Goal: Use online tool/utility: Utilize a website feature to perform a specific function

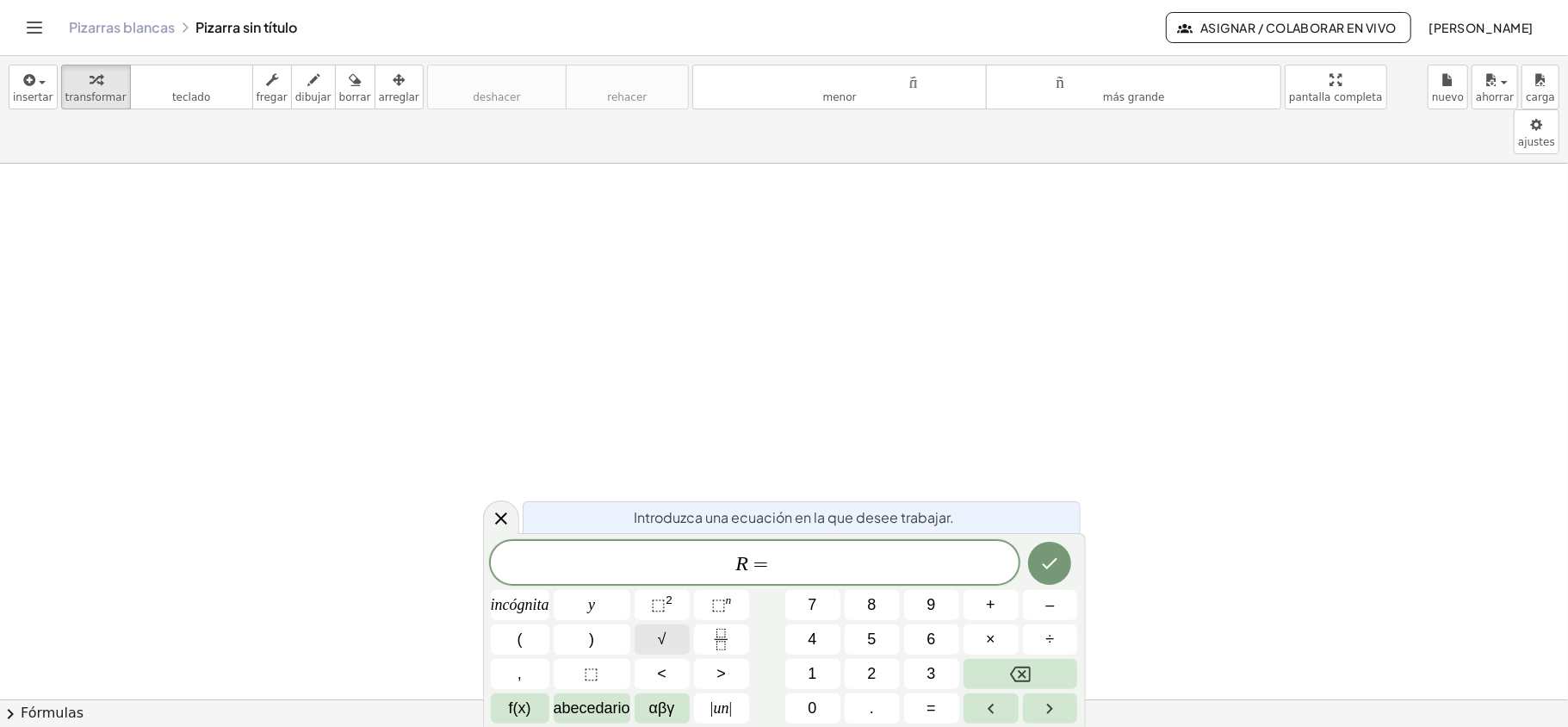
click at [672, 637] on button "√" at bounding box center [662, 639] width 55 height 30
click at [675, 607] on button "⬚ 2" at bounding box center [662, 605] width 55 height 30
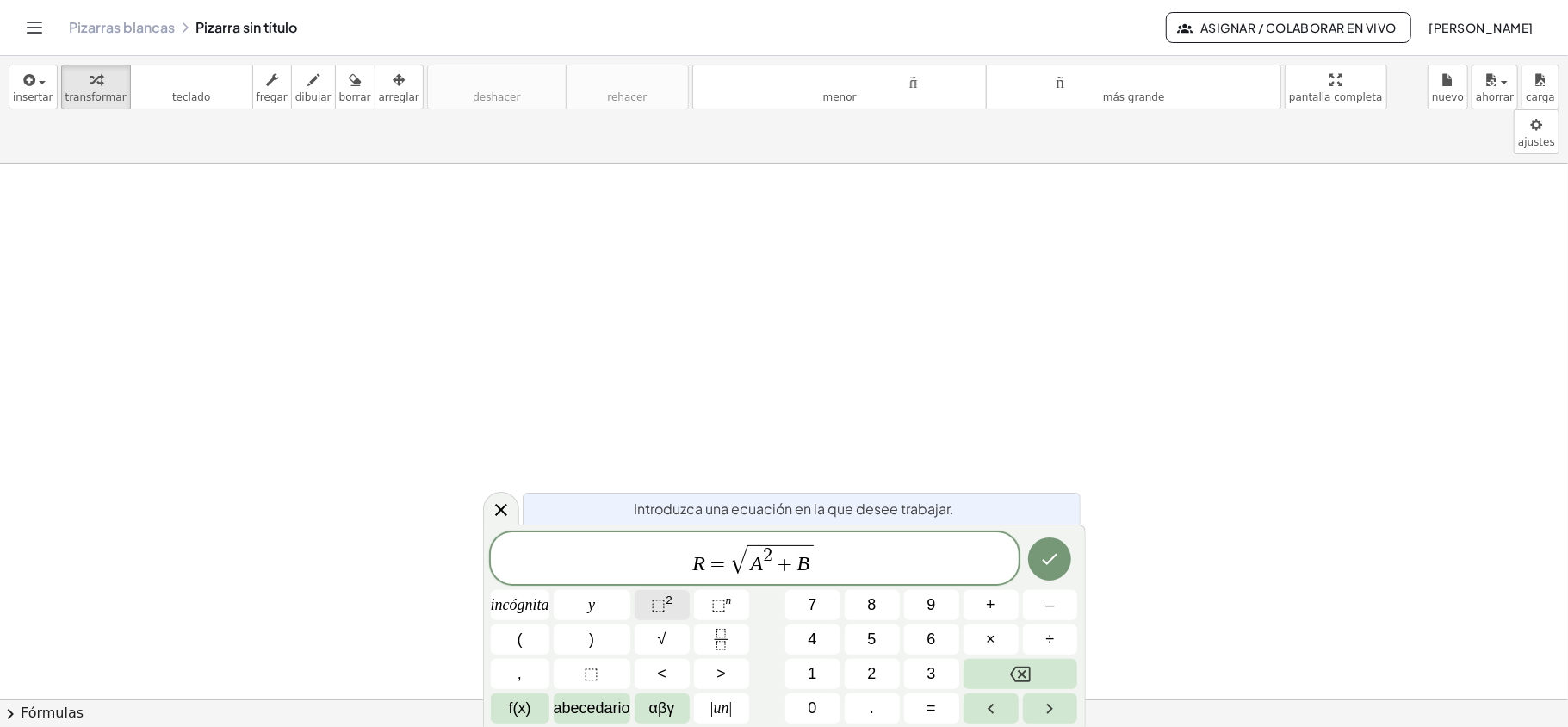
click at [675, 607] on button "⬚ 2" at bounding box center [662, 605] width 55 height 30
click at [515, 707] on font "f(x)" at bounding box center [520, 709] width 23 height 18
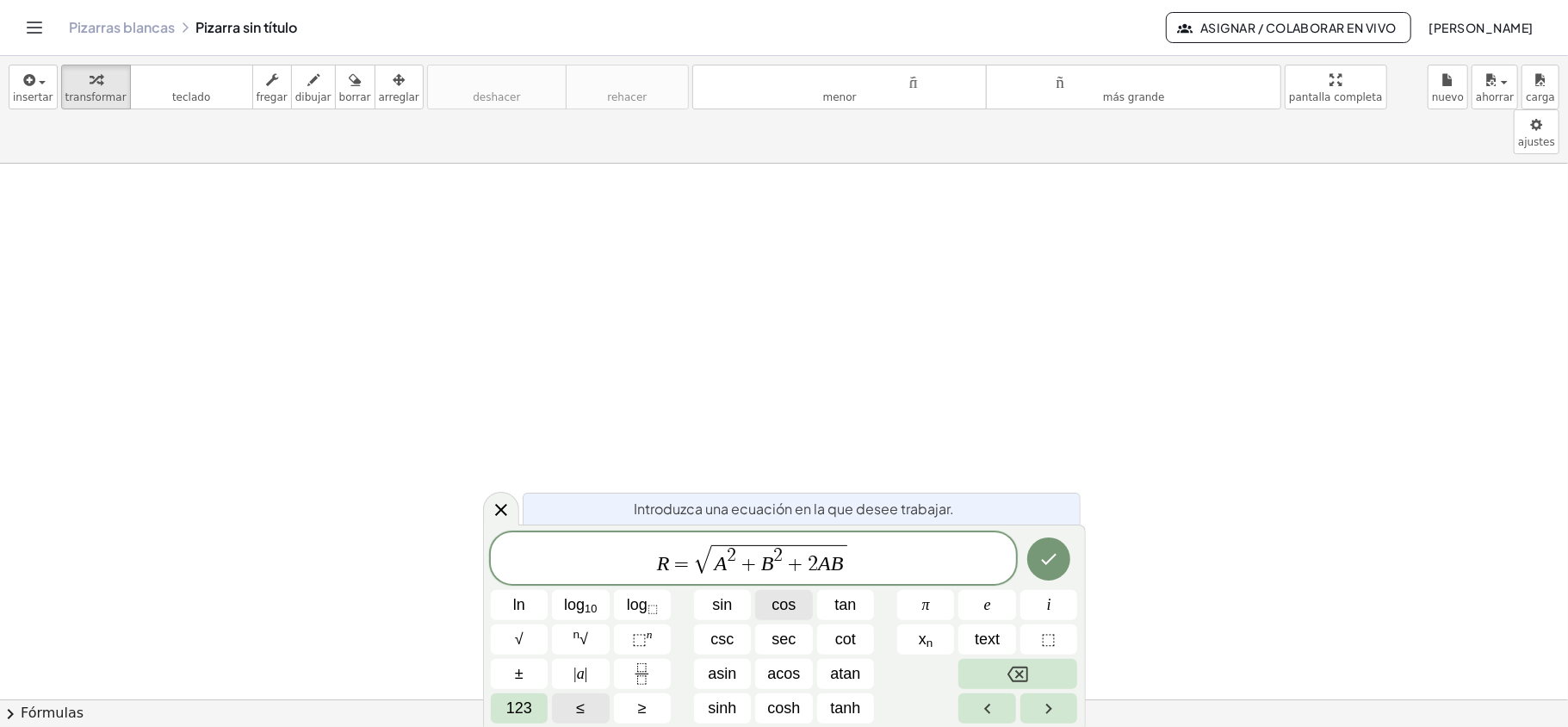
click at [772, 596] on span "cos" at bounding box center [783, 605] width 24 height 23
click at [520, 709] on span "123" at bounding box center [519, 709] width 25 height 23
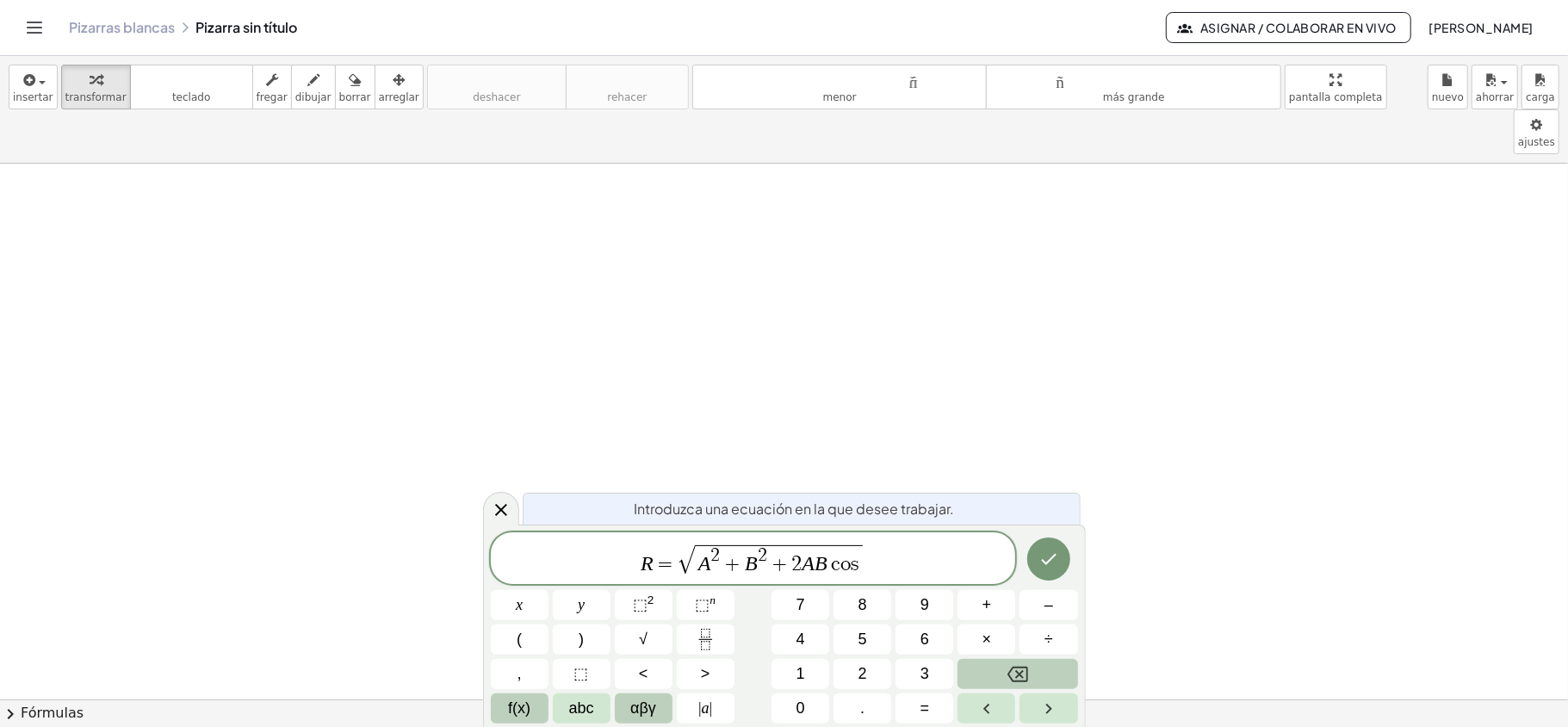
click at [656, 714] on button "αβγ" at bounding box center [644, 709] width 58 height 30
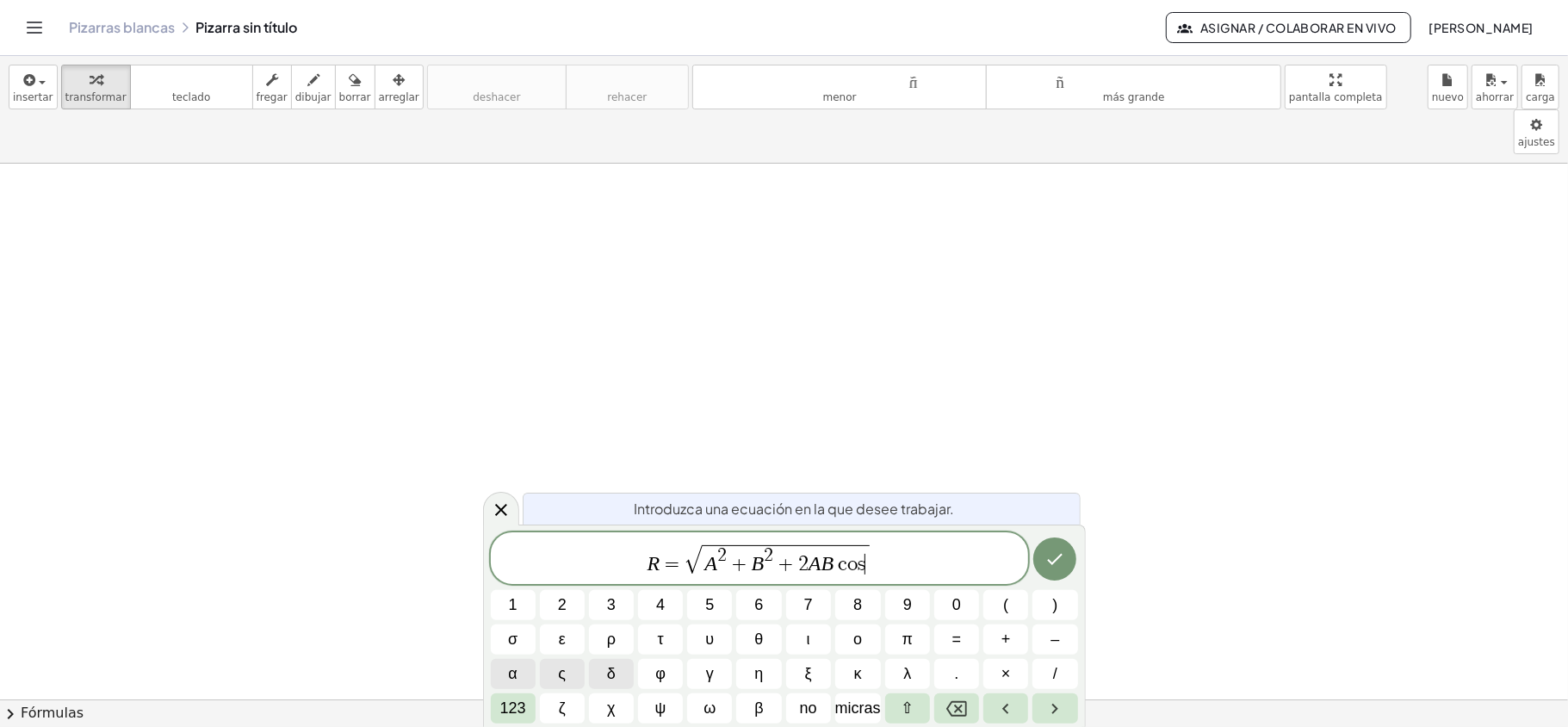
click at [517, 679] on span "α" at bounding box center [512, 674] width 9 height 23
click at [1047, 553] on icon "Hecho" at bounding box center [1055, 559] width 21 height 21
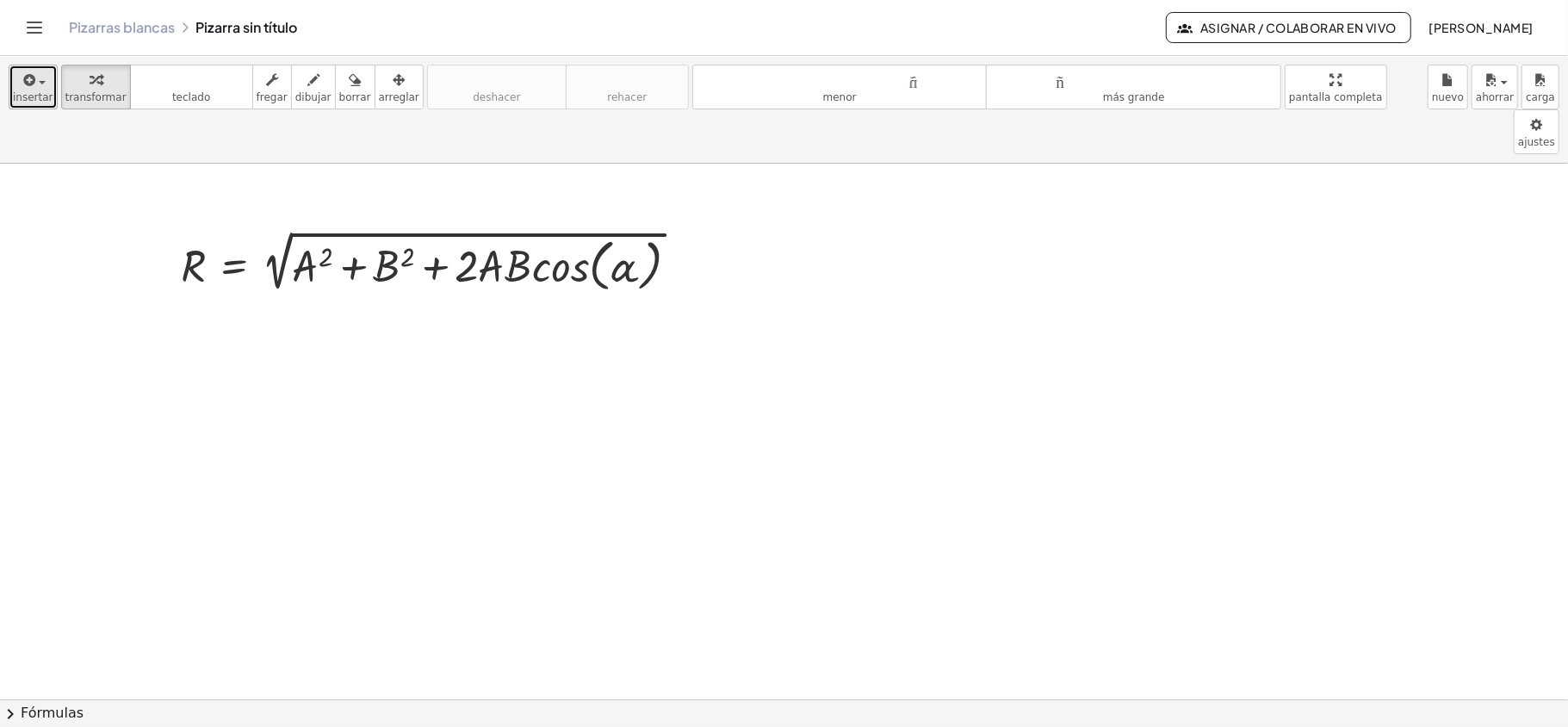
click at [31, 88] on icon "button" at bounding box center [29, 80] width 16 height 21
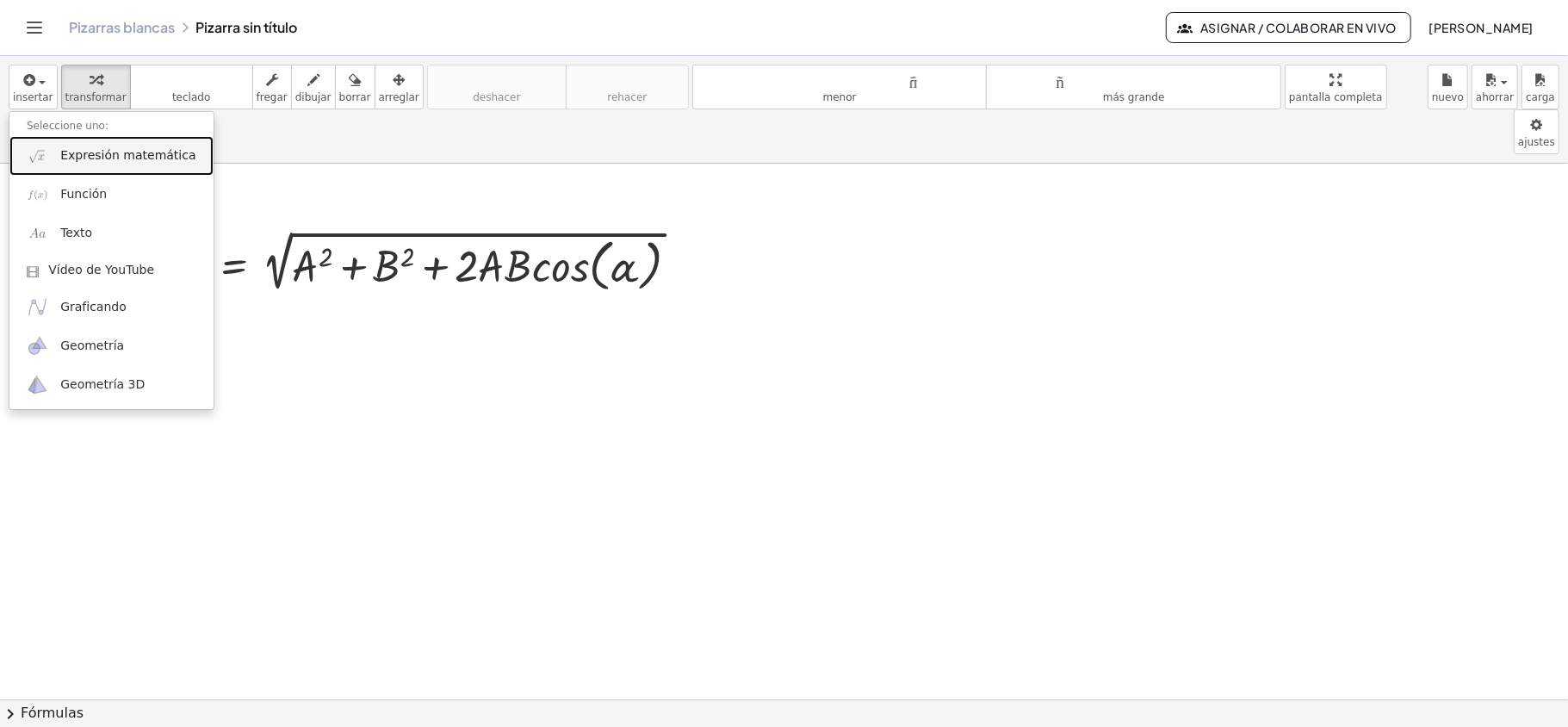
click at [60, 147] on link "Expresión matemática" at bounding box center [111, 155] width 204 height 39
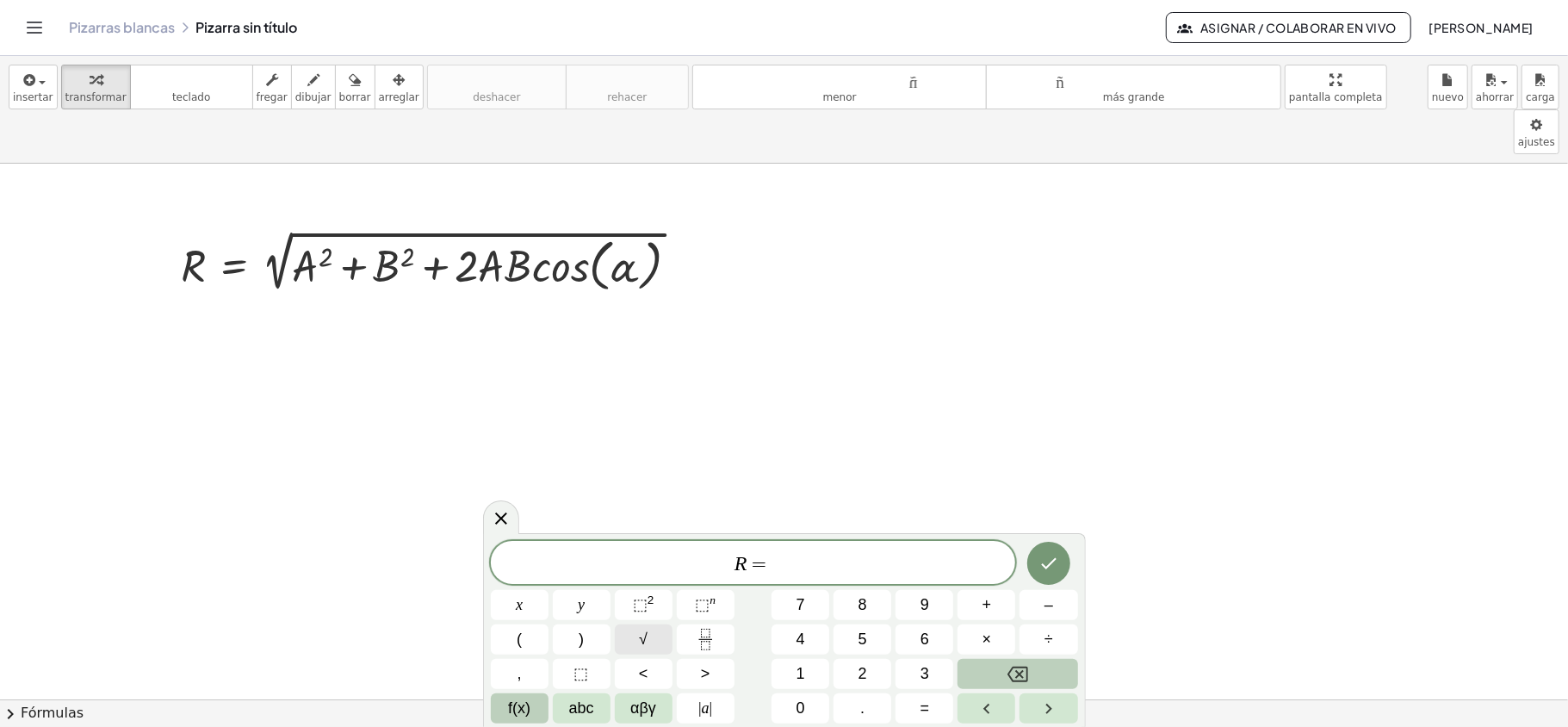
click at [644, 634] on span "√" at bounding box center [643, 639] width 9 height 23
click at [648, 605] on sup "2" at bounding box center [651, 600] width 7 height 13
click at [527, 708] on span "f(x)" at bounding box center [519, 709] width 23 height 23
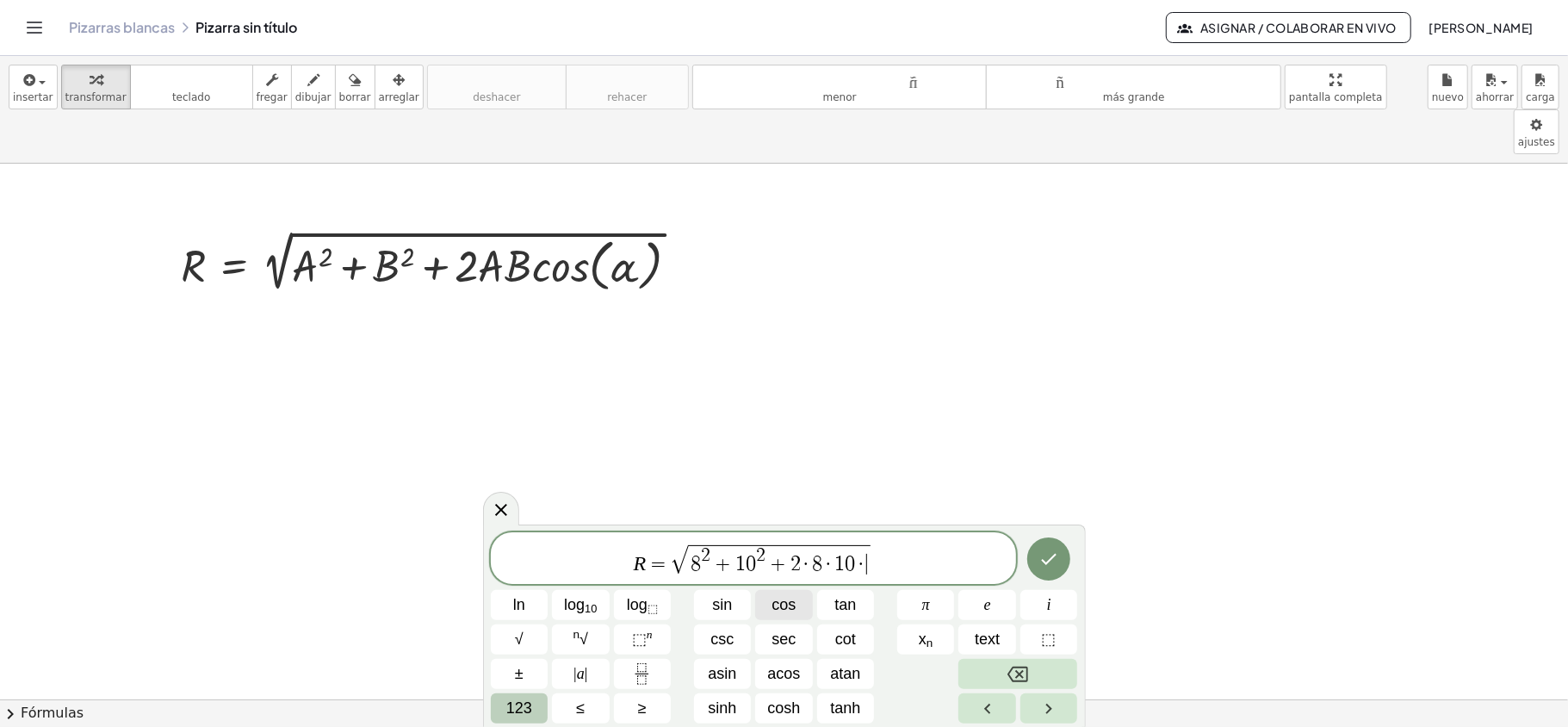
click at [779, 596] on span "cos" at bounding box center [783, 605] width 24 height 23
click at [519, 708] on span "123" at bounding box center [519, 709] width 25 height 23
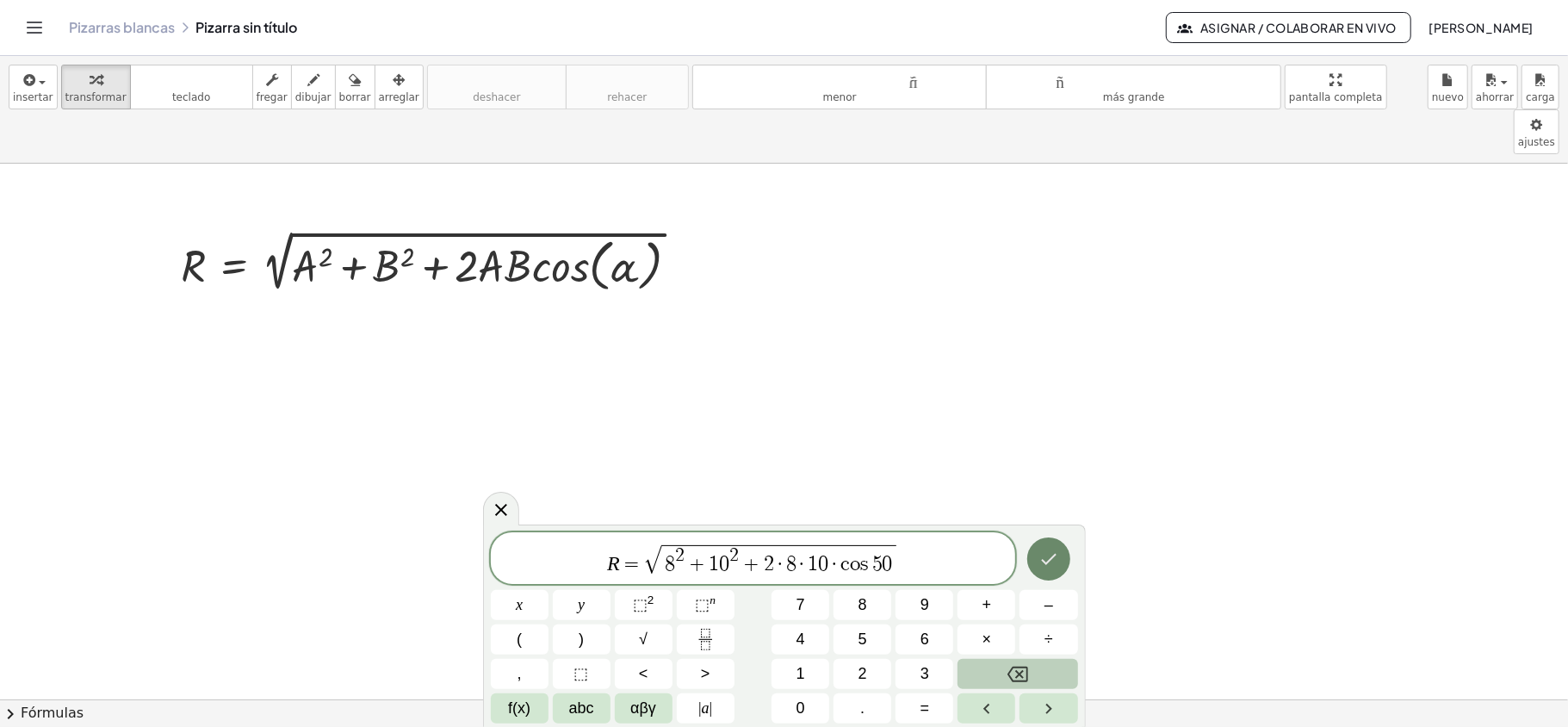
click at [1052, 558] on icon "Done" at bounding box center [1049, 559] width 21 height 21
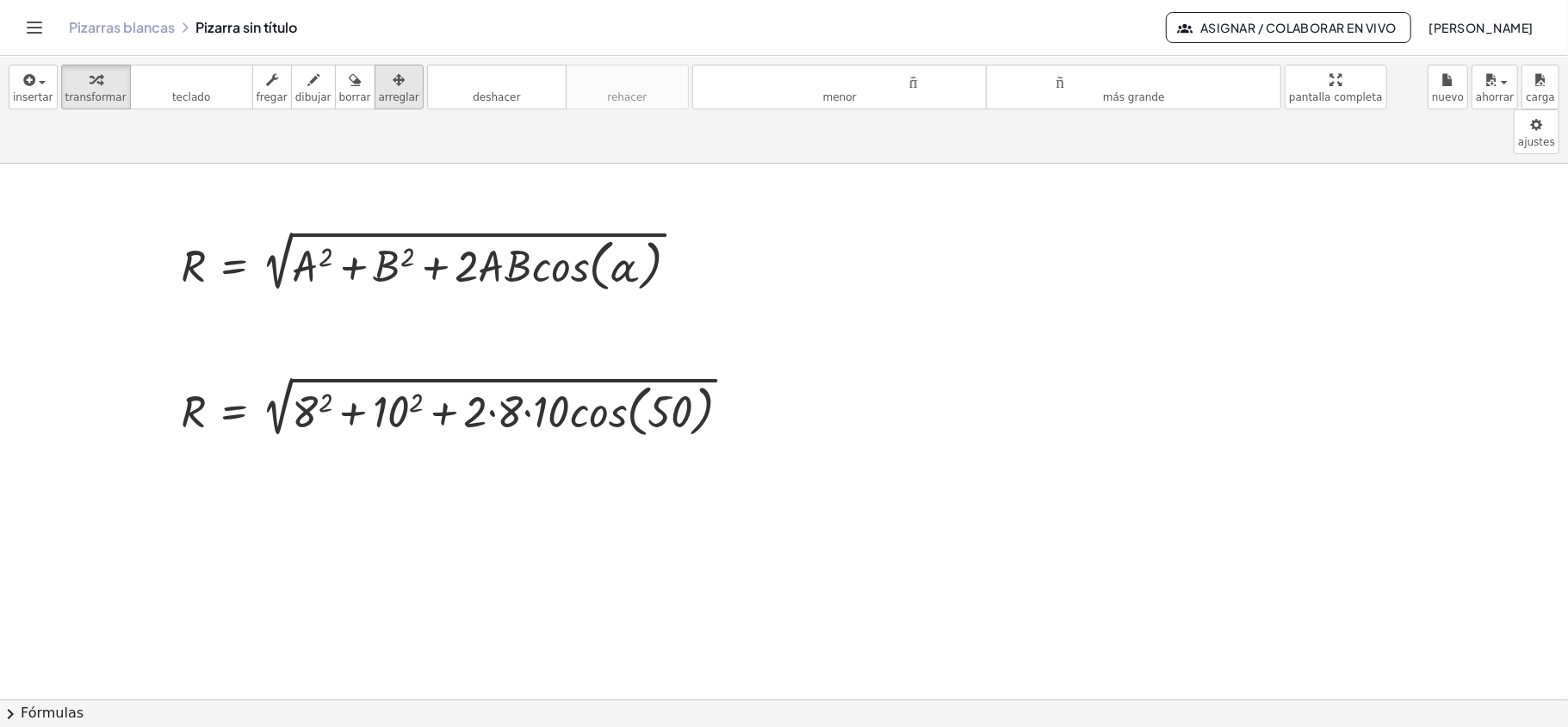
click at [392, 83] on icon "button" at bounding box center [398, 80] width 12 height 21
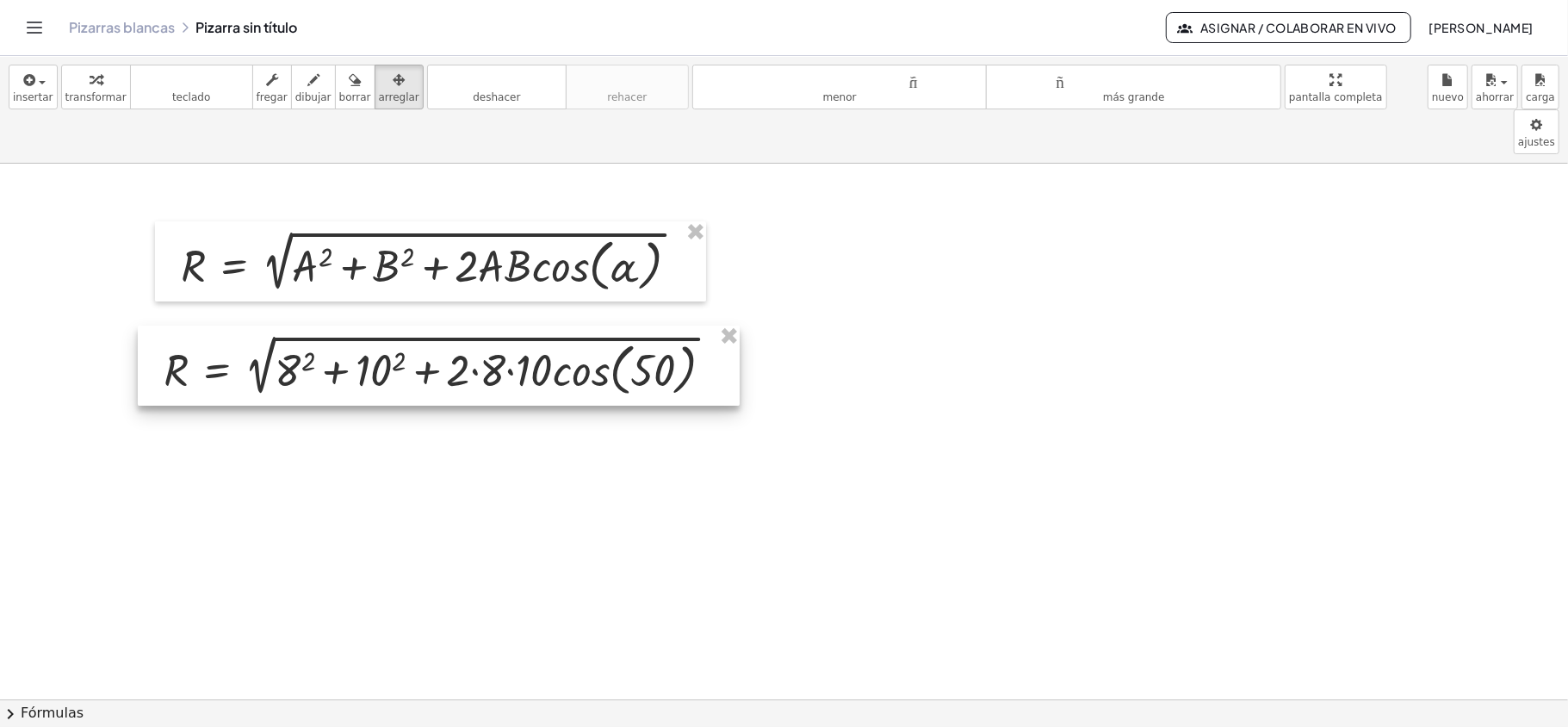
drag, startPoint x: 477, startPoint y: 356, endPoint x: 460, endPoint y: 315, distance: 44.4
click at [460, 326] on div at bounding box center [439, 365] width 602 height 80
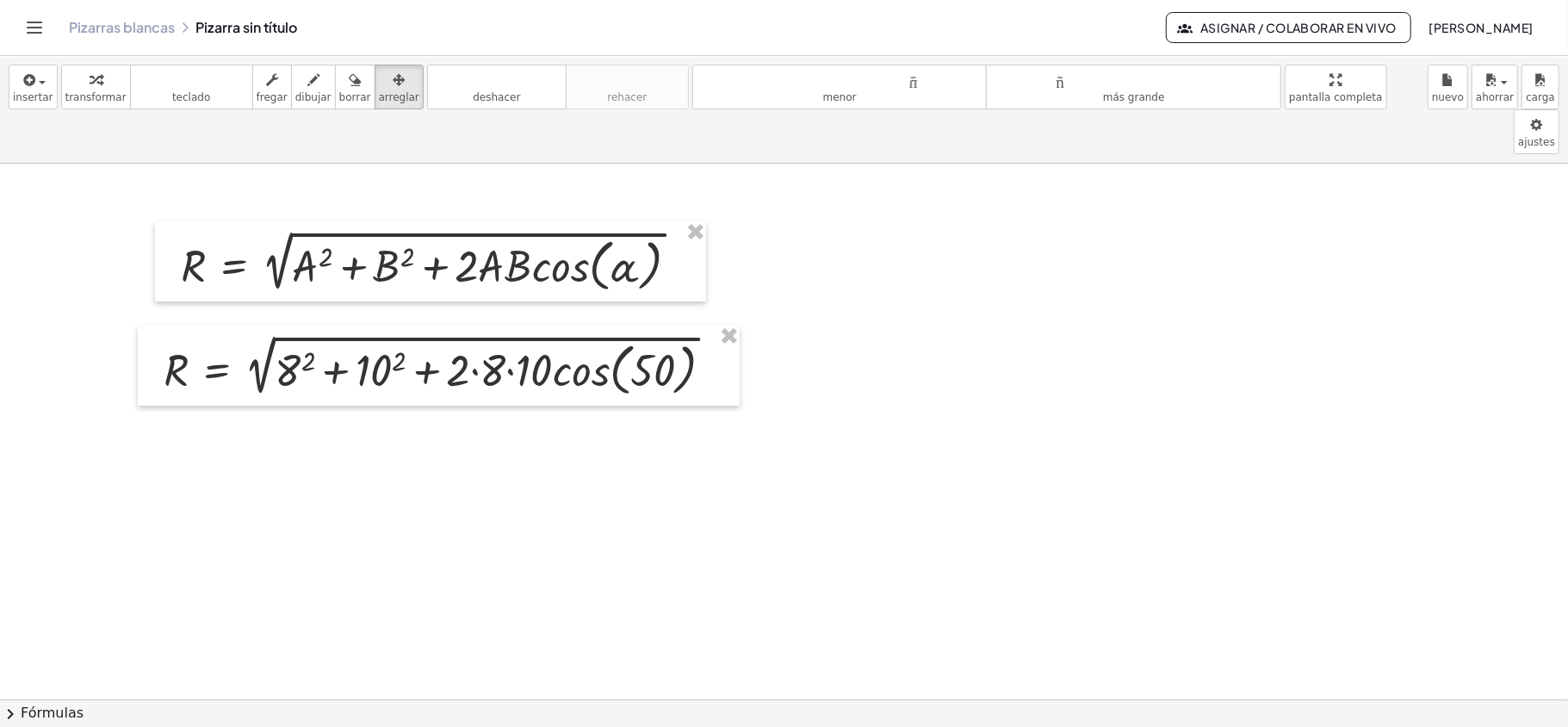
click at [27, 83] on icon "button" at bounding box center [29, 80] width 16 height 21
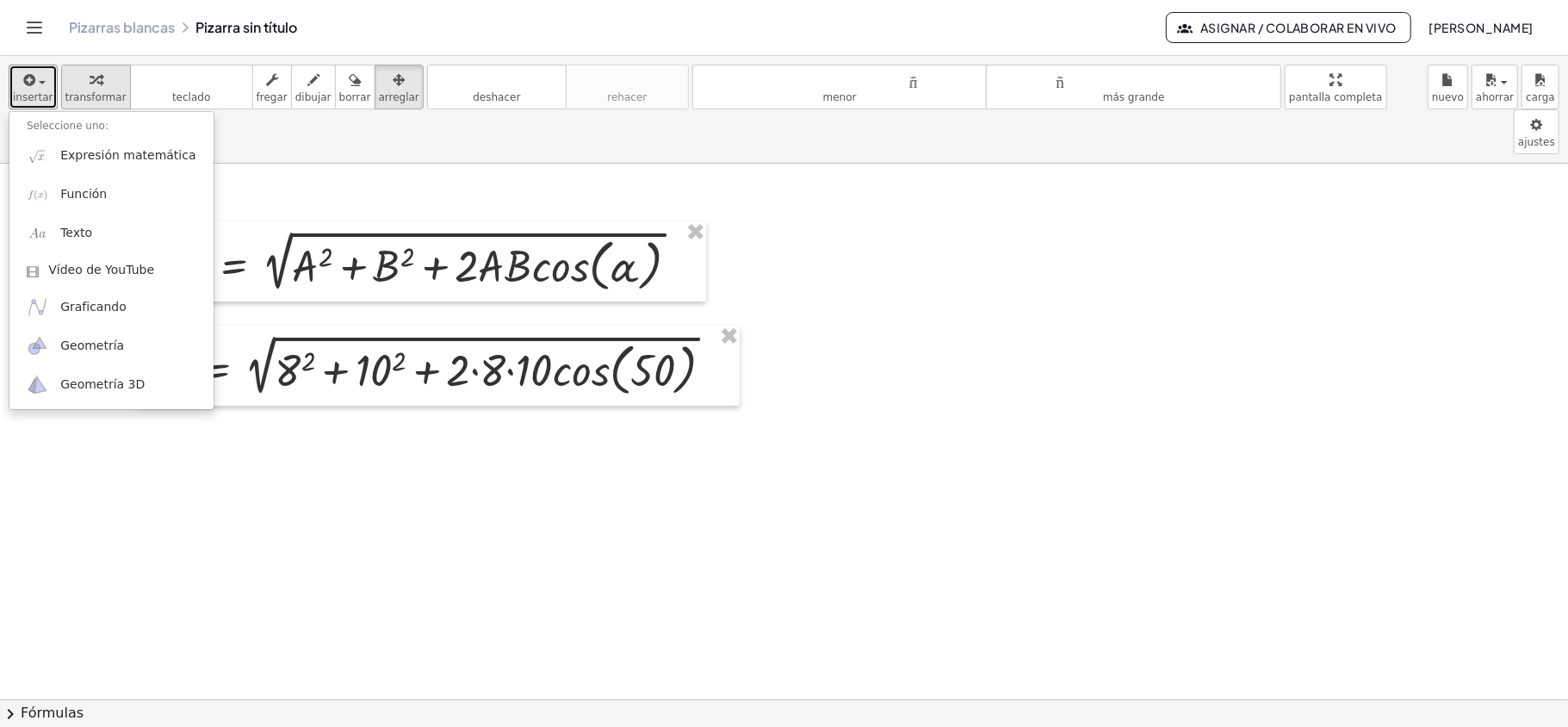
click at [89, 83] on icon "button" at bounding box center [96, 80] width 12 height 21
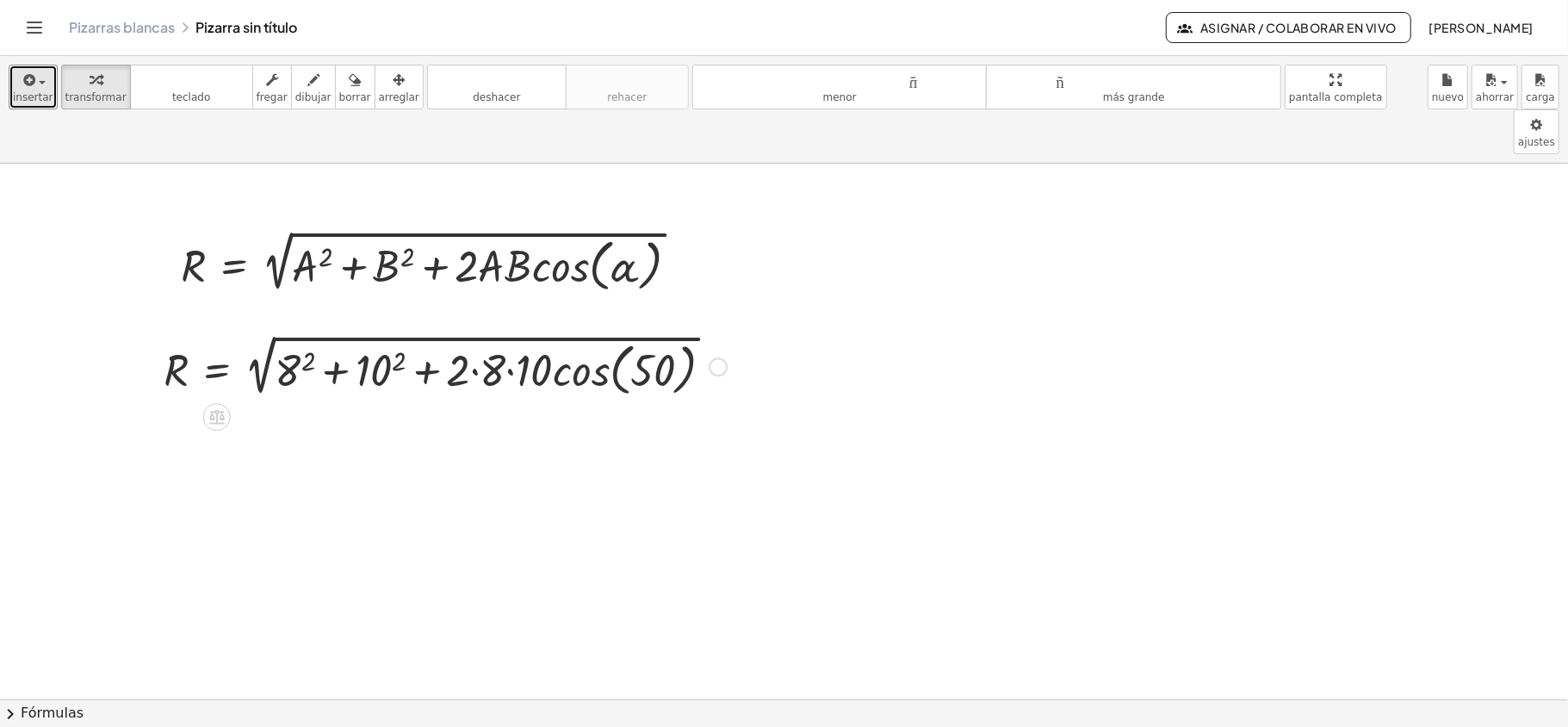
click at [286, 336] on div at bounding box center [445, 365] width 580 height 71
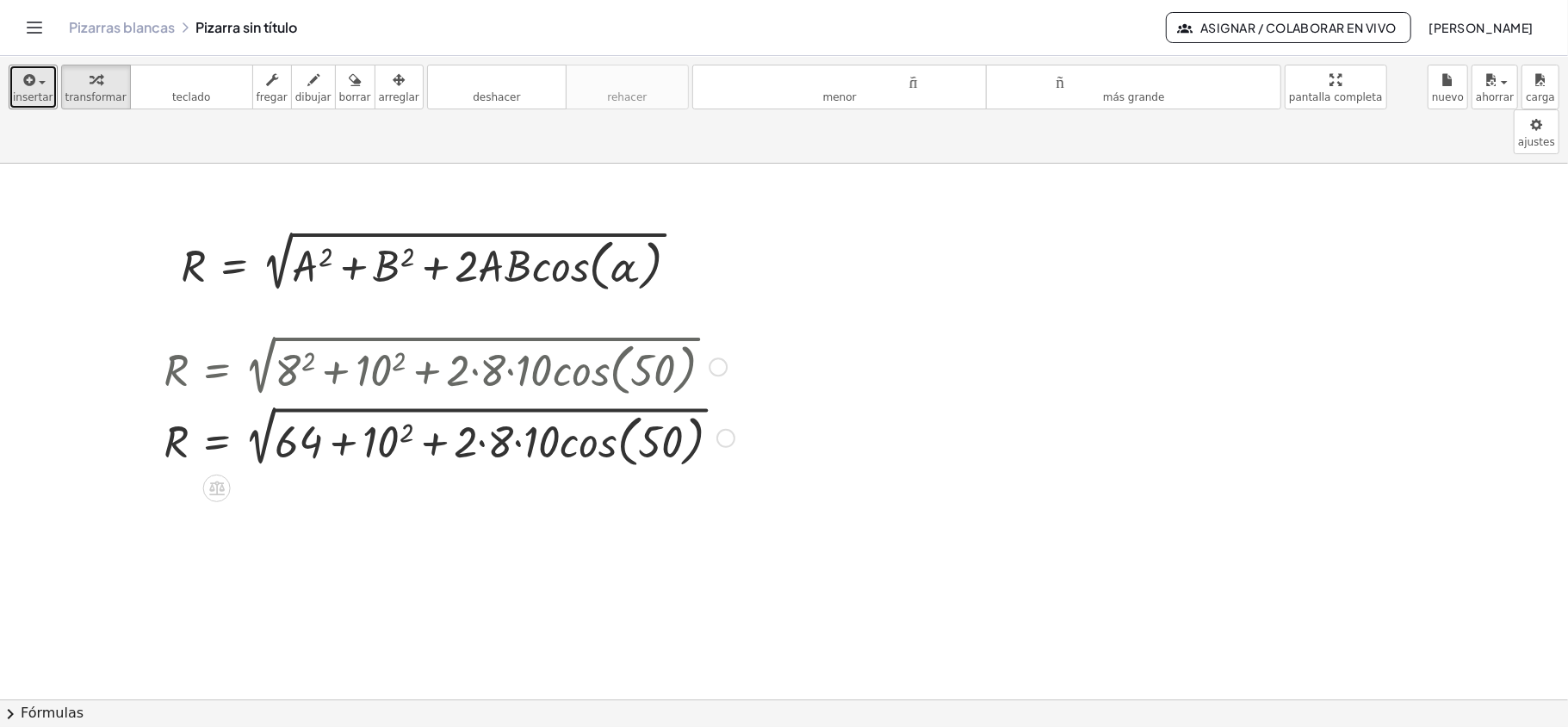
click at [376, 408] on div at bounding box center [449, 436] width 588 height 71
click at [493, 401] on div at bounding box center [453, 436] width 596 height 71
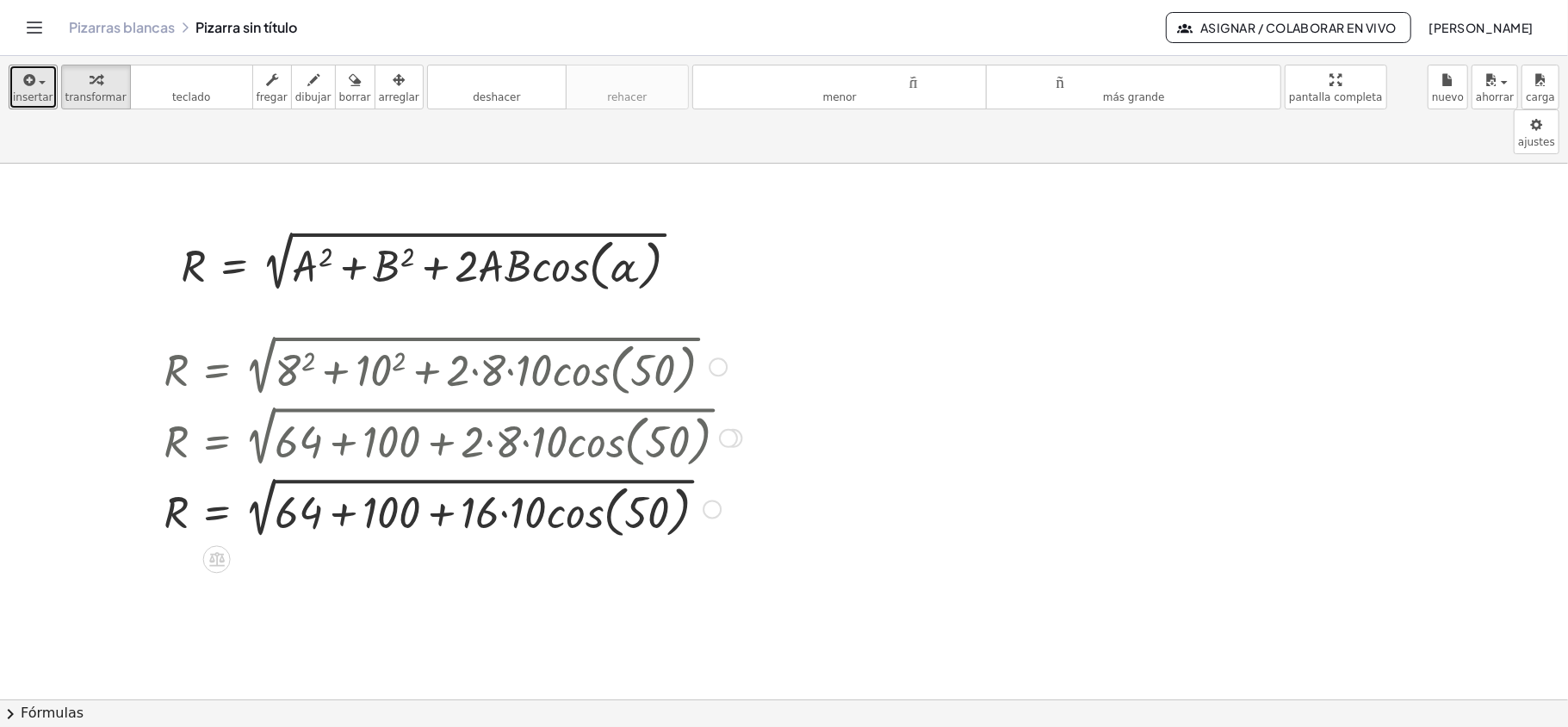
click at [508, 473] on div at bounding box center [453, 508] width 596 height 71
click at [583, 478] on div at bounding box center [453, 508] width 596 height 71
click at [576, 477] on div at bounding box center [453, 508] width 596 height 71
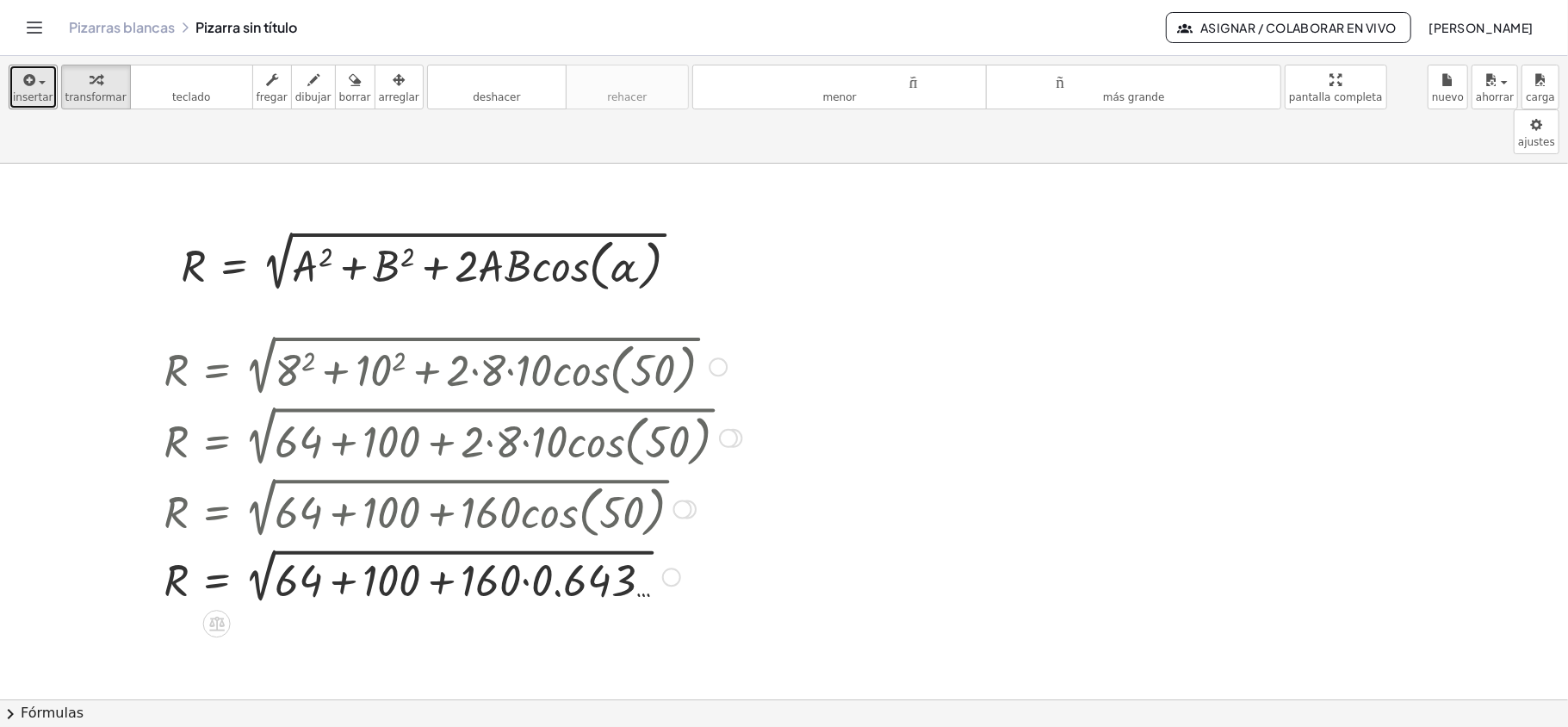
click at [338, 543] on div at bounding box center [453, 576] width 596 height 65
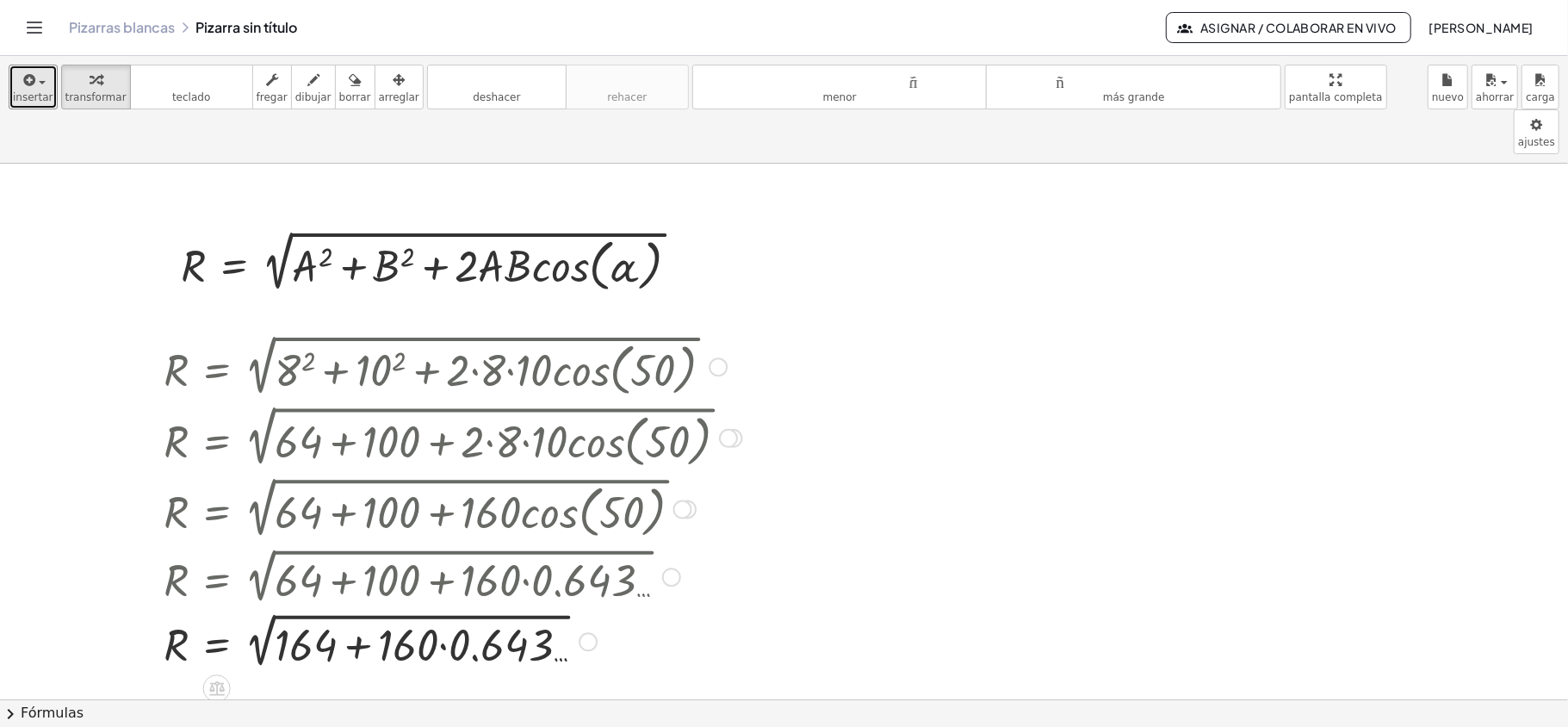
click at [360, 608] on div at bounding box center [453, 641] width 596 height 65
click at [476, 611] on div at bounding box center [453, 641] width 596 height 65
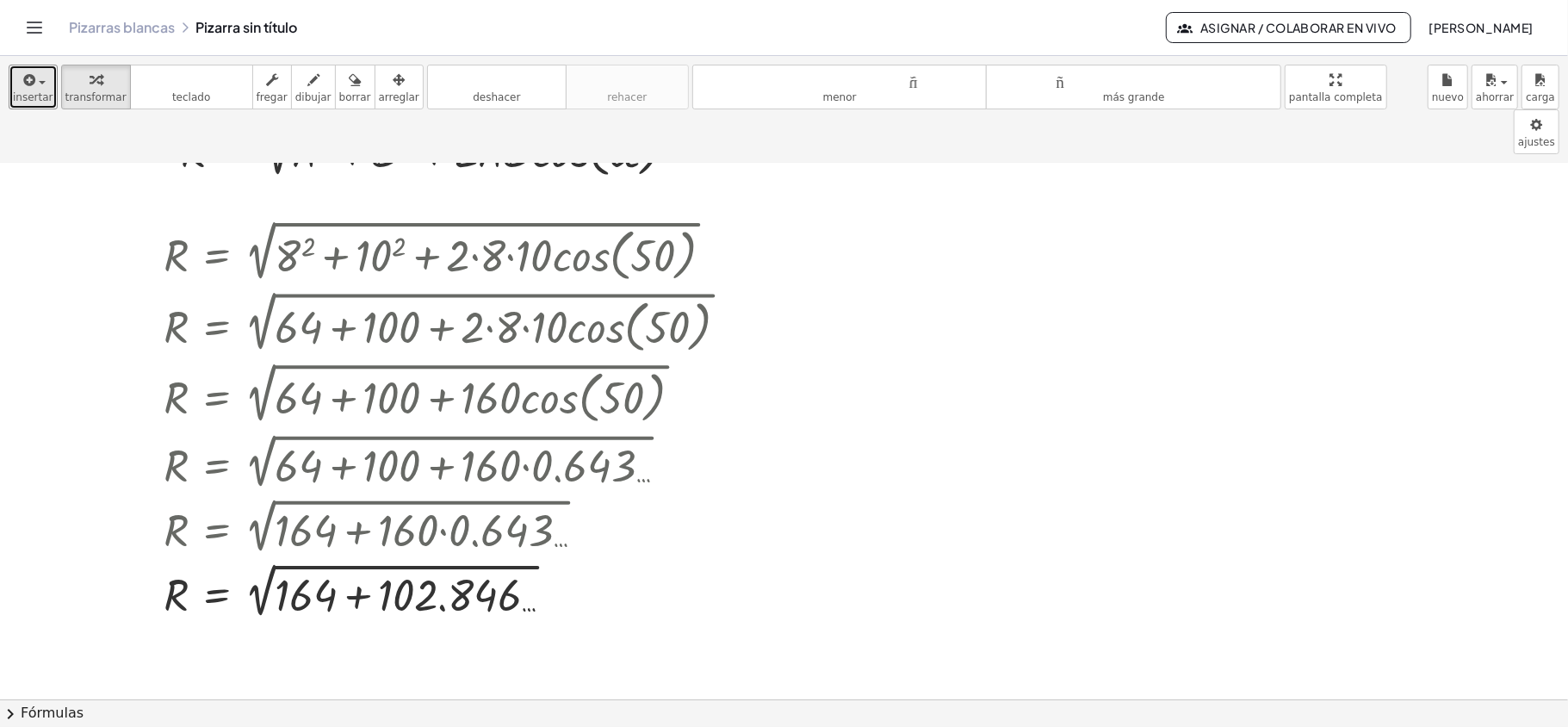
scroll to position [229, 0]
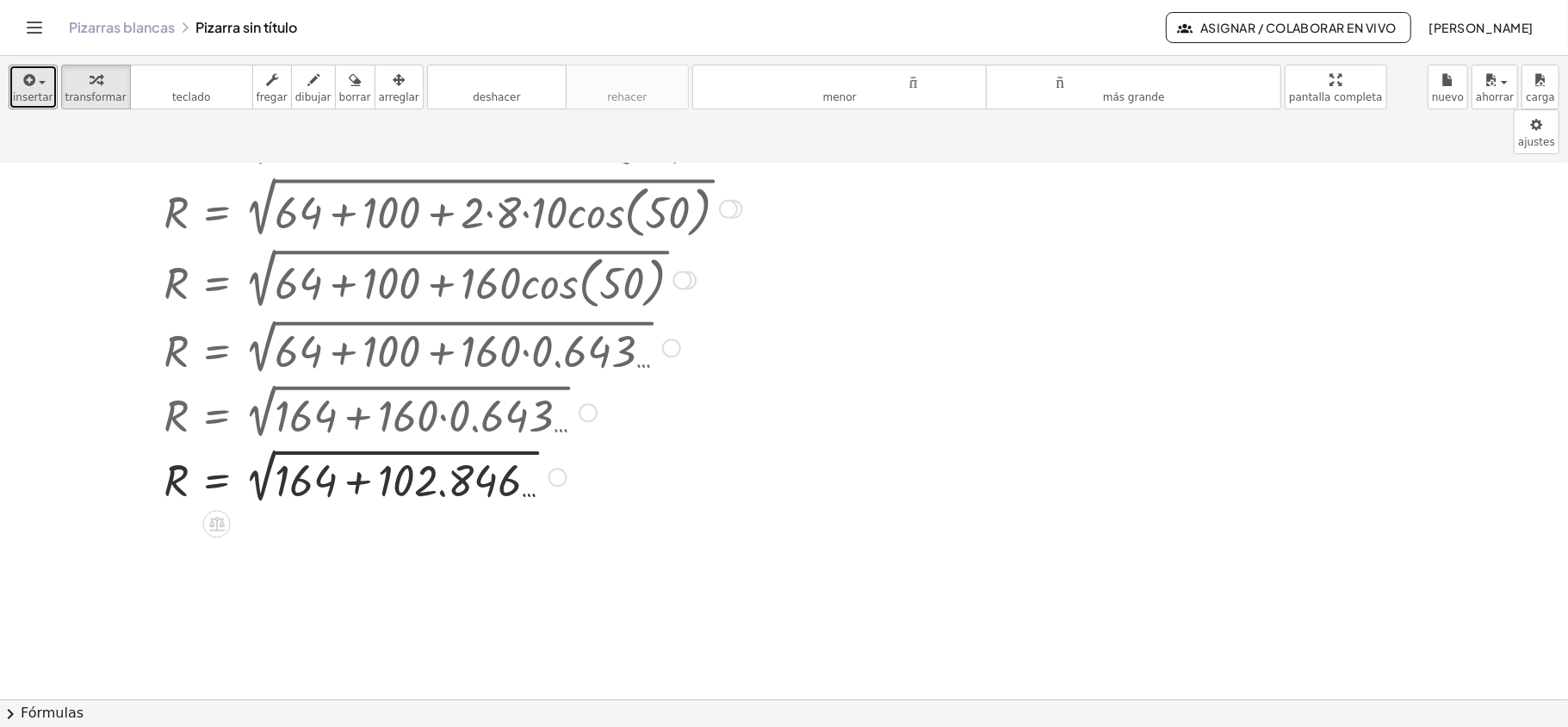
click at [355, 443] on div at bounding box center [453, 476] width 596 height 65
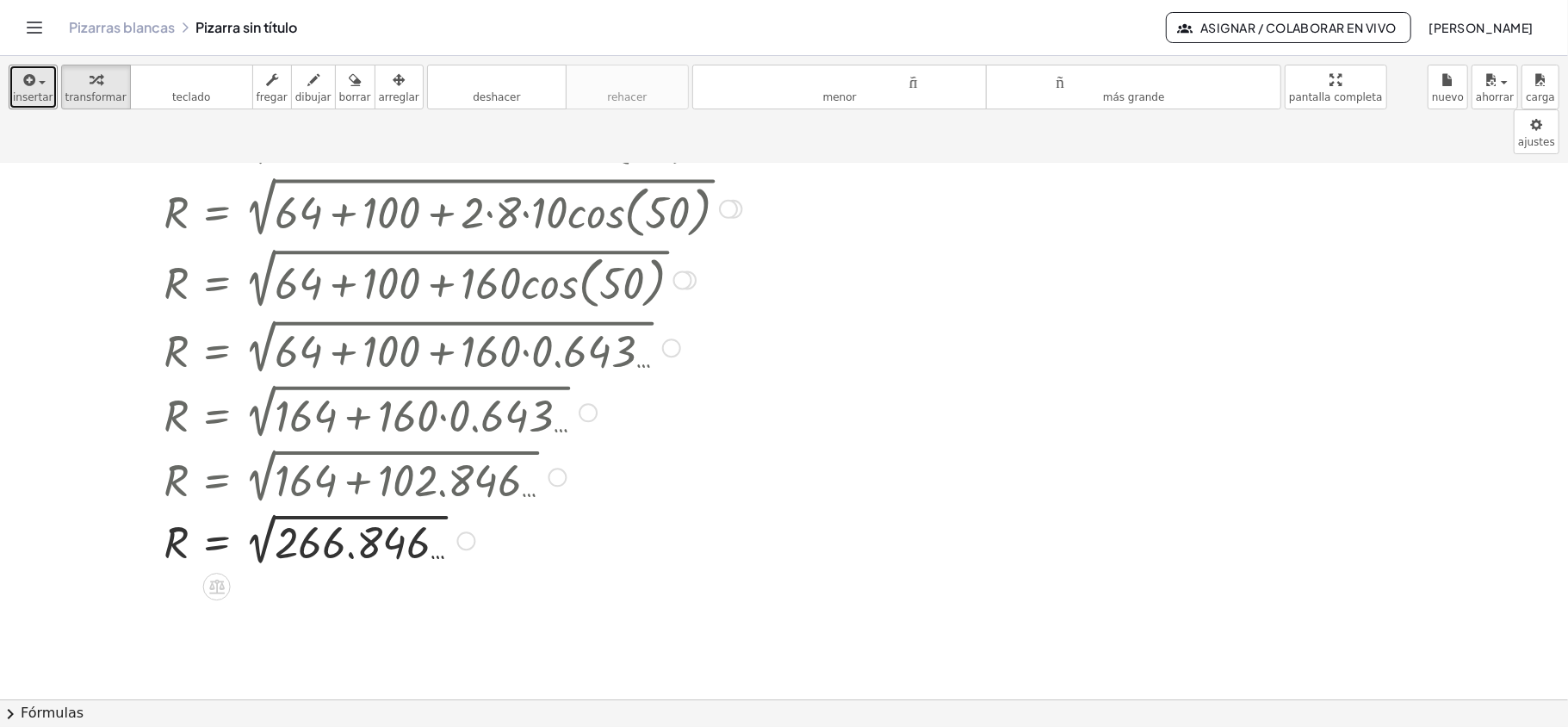
click at [265, 508] on div at bounding box center [453, 540] width 596 height 63
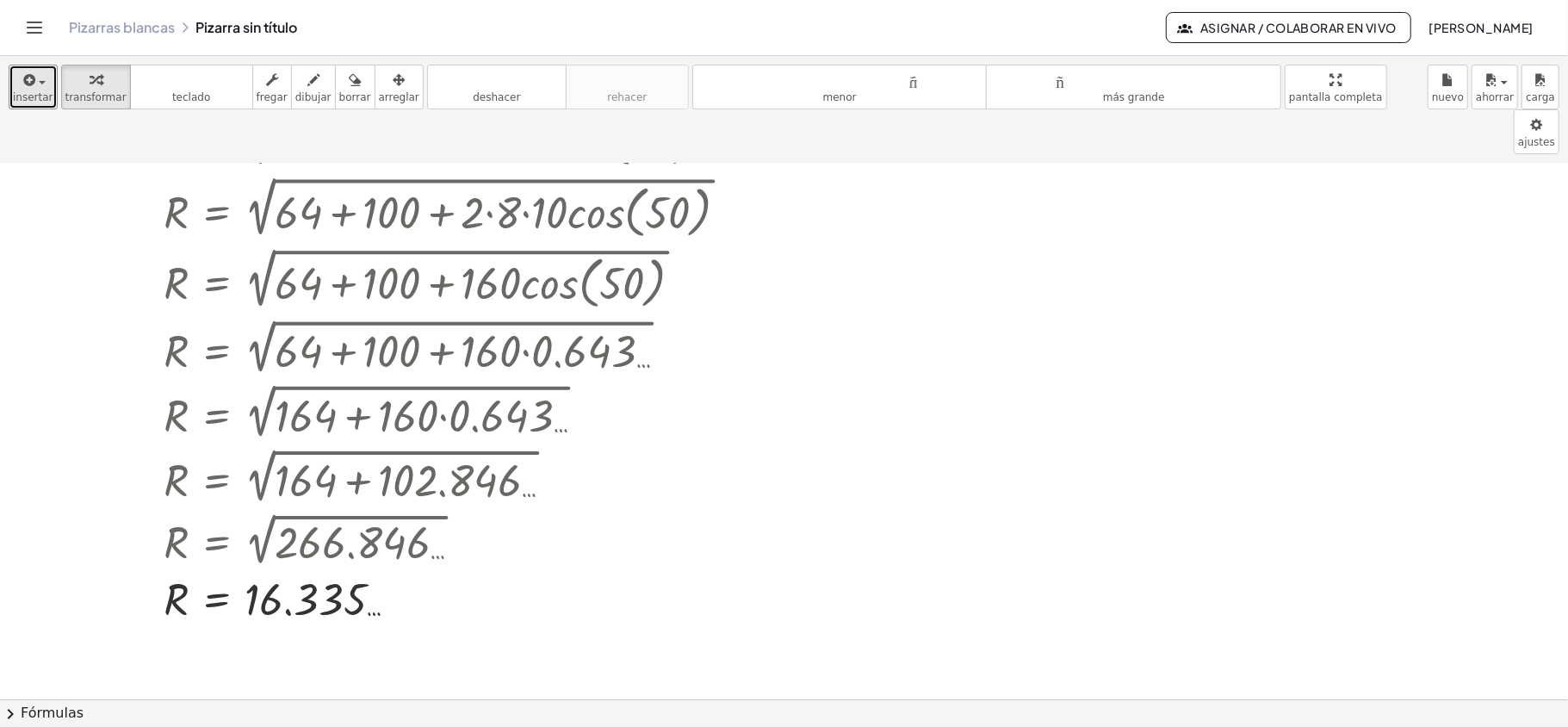
click at [964, 470] on div at bounding box center [784, 568] width 1568 height 1269
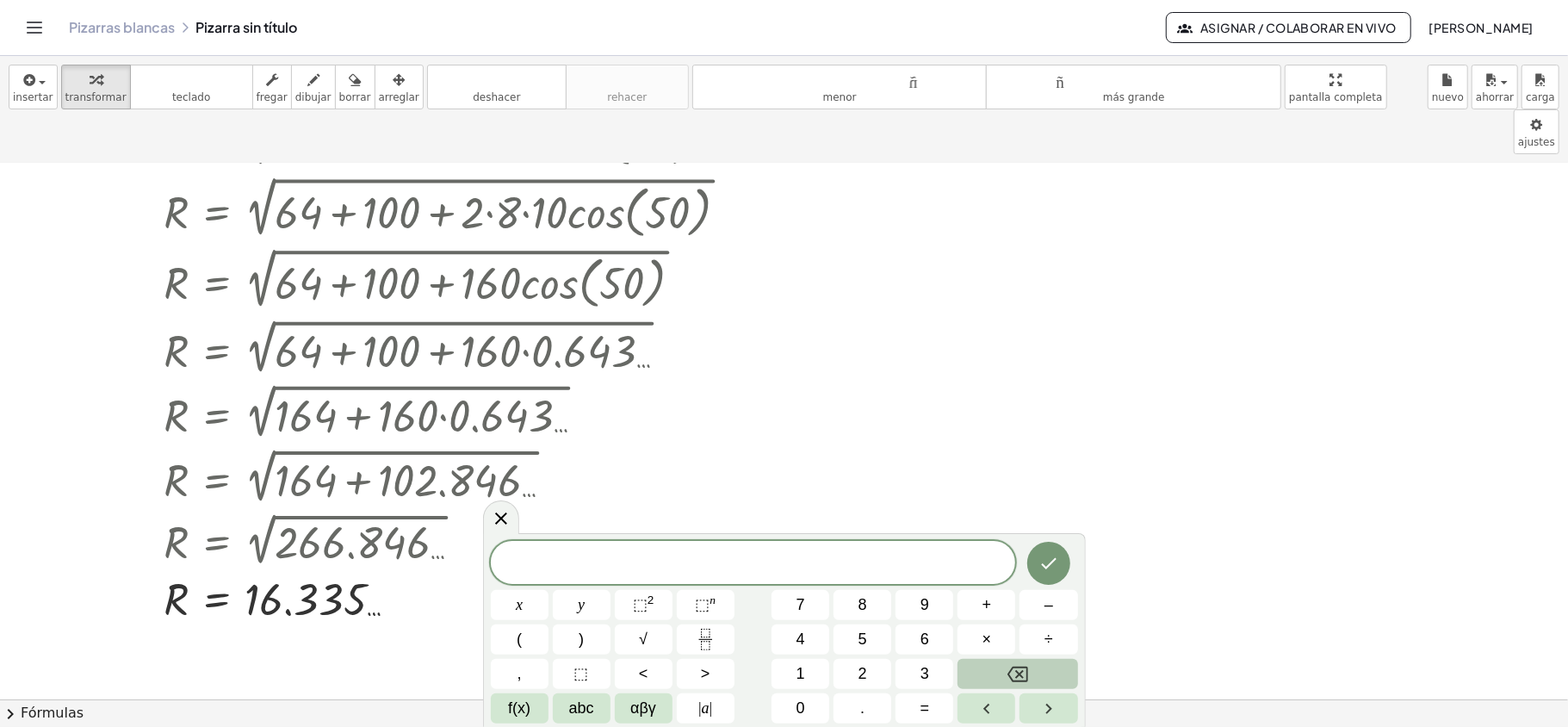
drag, startPoint x: 1050, startPoint y: 448, endPoint x: 923, endPoint y: 455, distance: 127.2
click at [1042, 439] on div at bounding box center [784, 568] width 1568 height 1269
click at [500, 514] on icon at bounding box center [501, 518] width 21 height 21
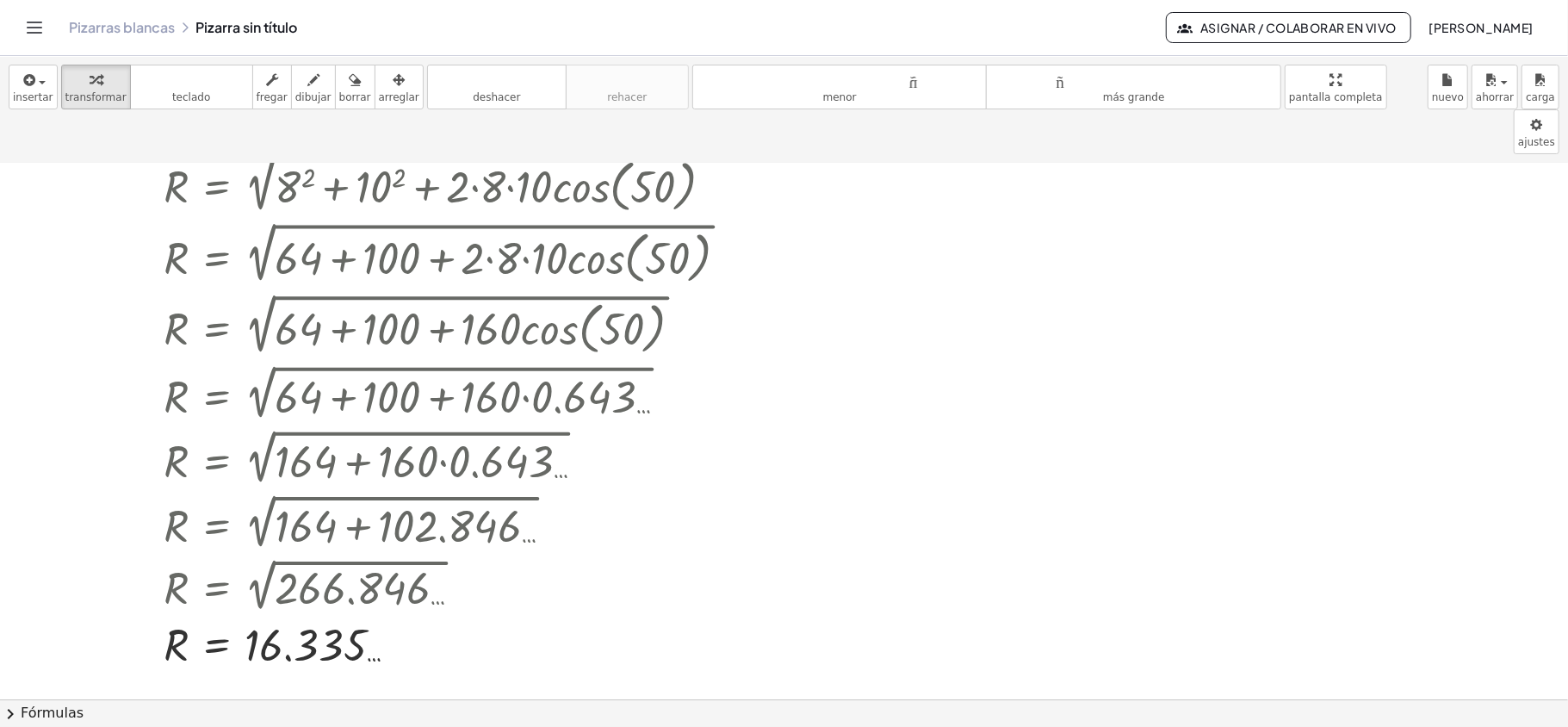
scroll to position [162, 0]
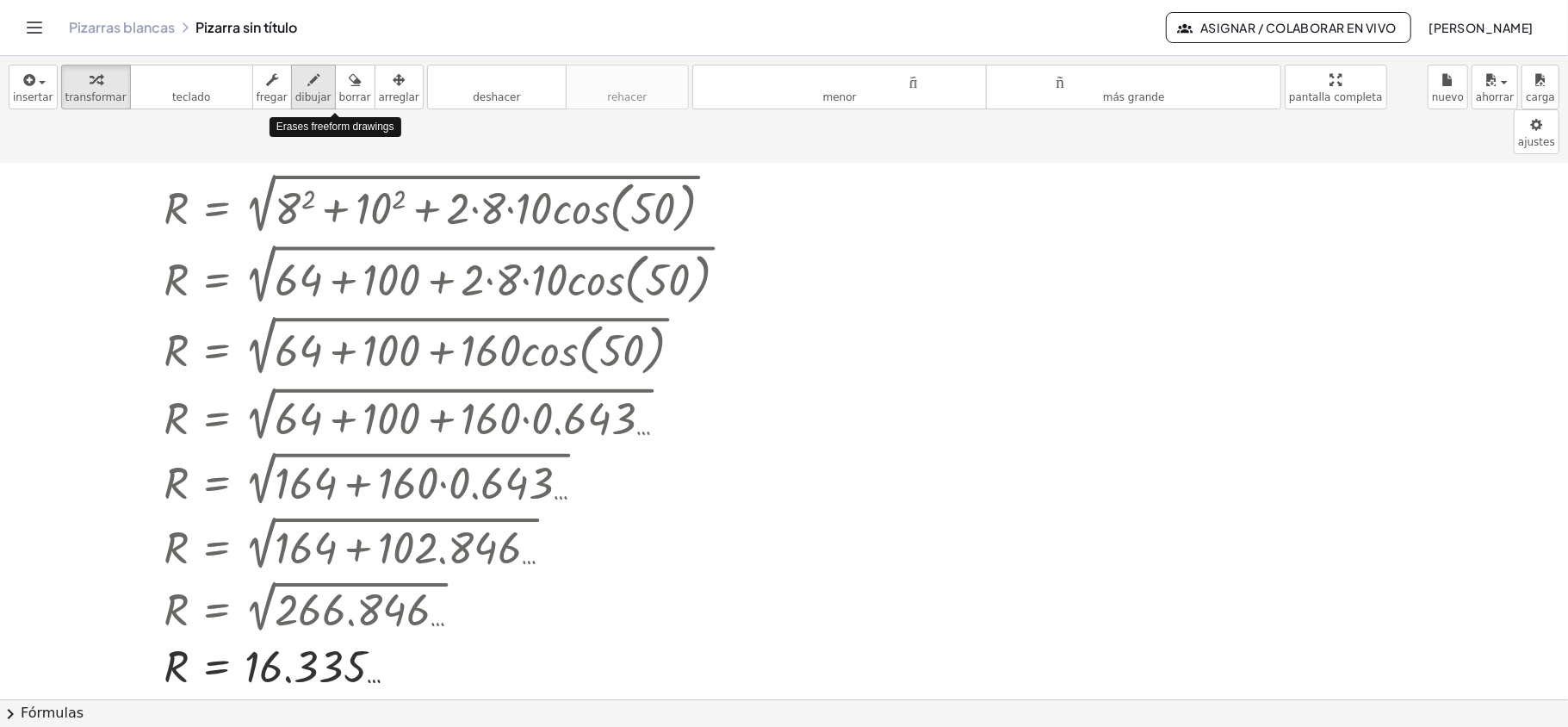
click at [304, 81] on div "button" at bounding box center [313, 80] width 36 height 21
drag, startPoint x: 849, startPoint y: 342, endPoint x: 857, endPoint y: 381, distance: 39.8
click at [857, 381] on div at bounding box center [784, 636] width 1568 height 1269
drag, startPoint x: 846, startPoint y: 340, endPoint x: 882, endPoint y: 373, distance: 48.8
click at [882, 373] on div at bounding box center [784, 636] width 1568 height 1269
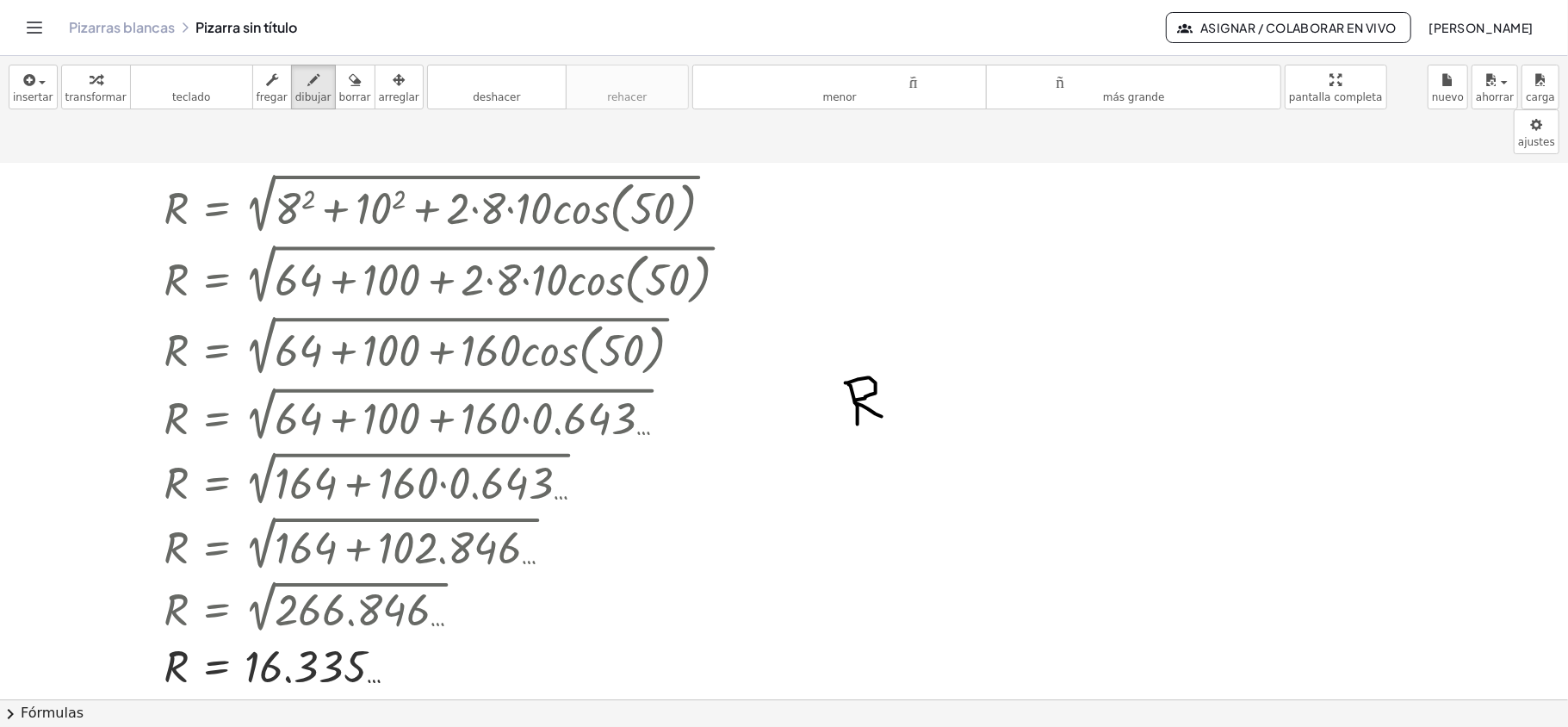
drag, startPoint x: 911, startPoint y: 365, endPoint x: 947, endPoint y: 362, distance: 36.1
click at [947, 362] on div at bounding box center [784, 636] width 1568 height 1269
drag, startPoint x: 916, startPoint y: 373, endPoint x: 945, endPoint y: 373, distance: 29.0
click at [945, 373] on div at bounding box center [784, 636] width 1568 height 1269
drag, startPoint x: 978, startPoint y: 287, endPoint x: 999, endPoint y: 328, distance: 46.1
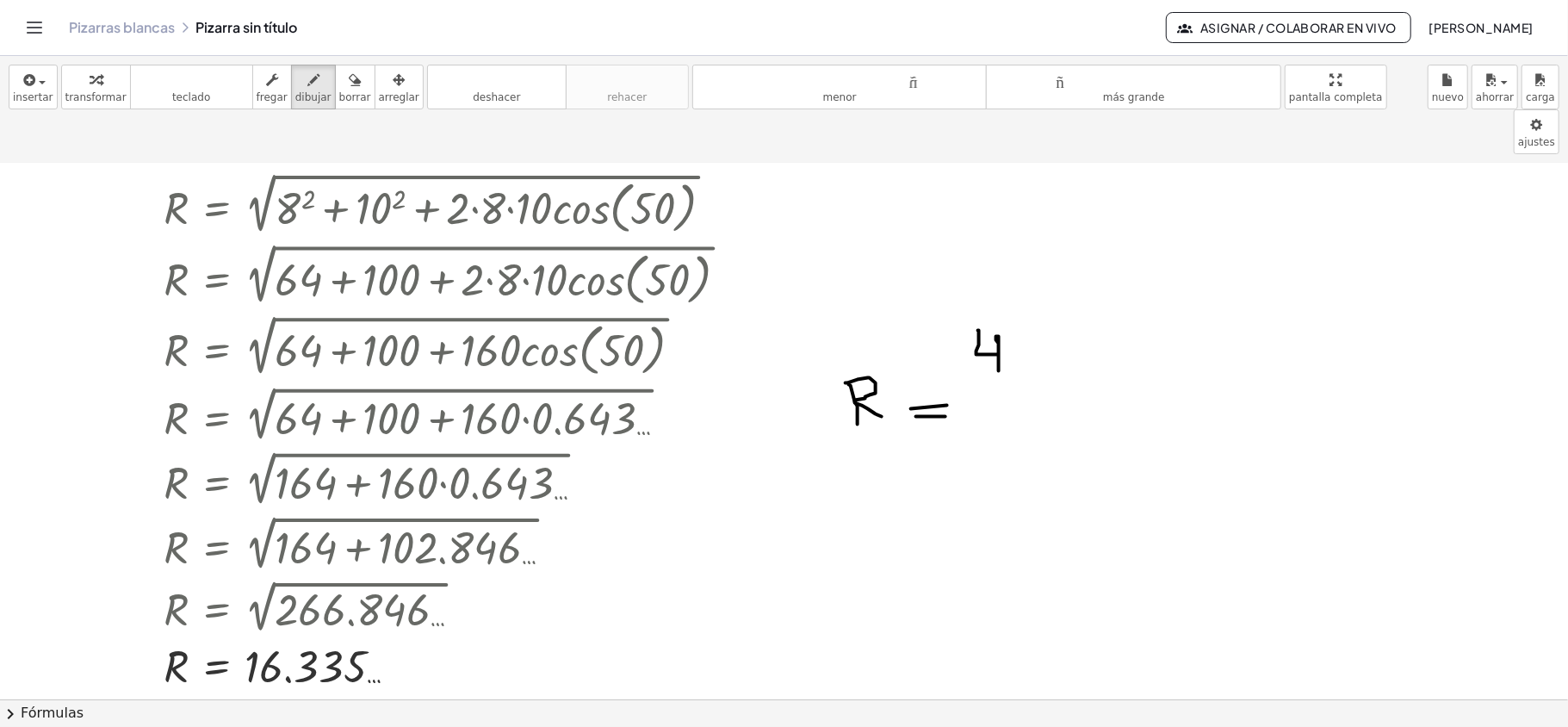
click at [999, 328] on div at bounding box center [784, 636] width 1568 height 1269
drag, startPoint x: 1009, startPoint y: 292, endPoint x: 1086, endPoint y: 284, distance: 77.4
click at [1086, 284] on div at bounding box center [784, 636] width 1568 height 1269
drag, startPoint x: 1045, startPoint y: 288, endPoint x: 1069, endPoint y: 287, distance: 24.0
click at [1069, 287] on div at bounding box center [784, 636] width 1568 height 1269
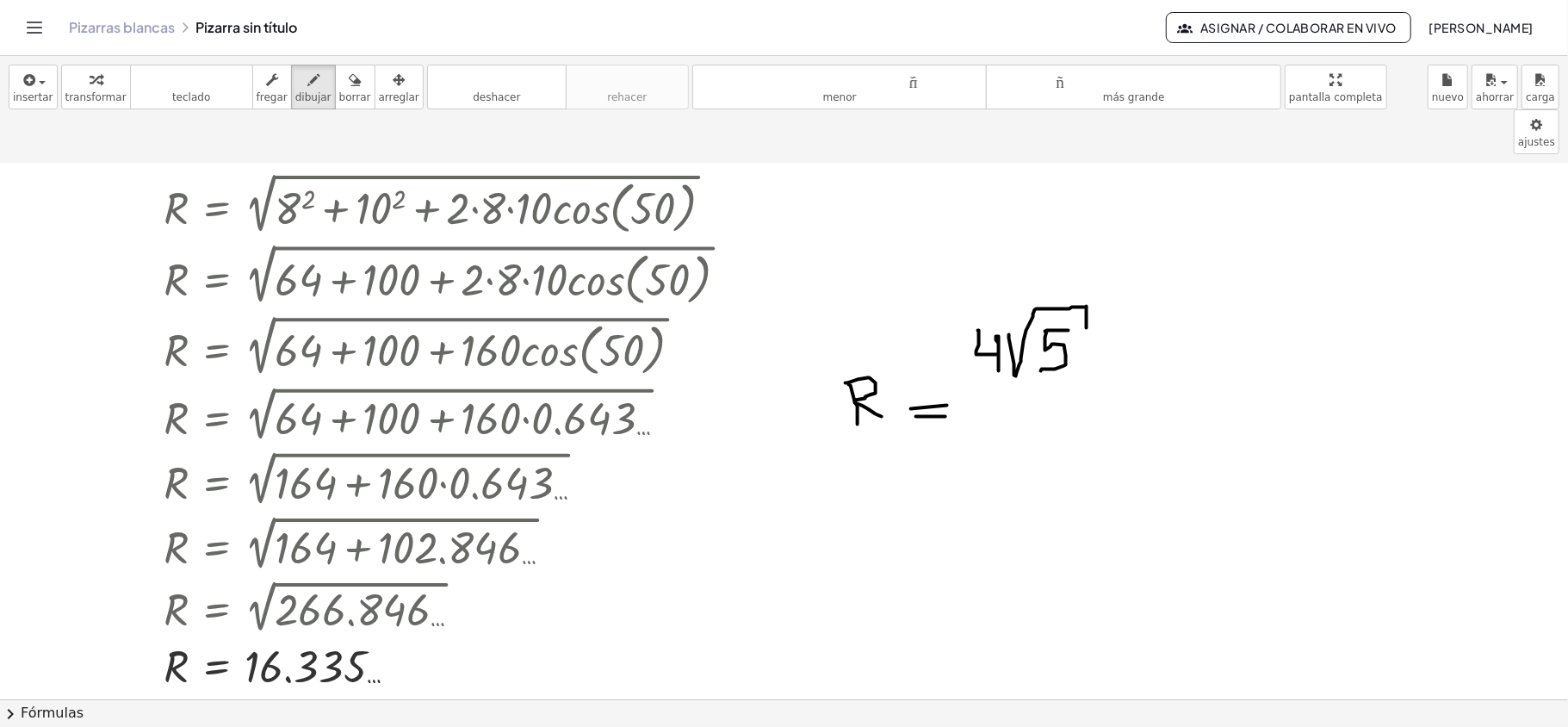
drag, startPoint x: 1047, startPoint y: 288, endPoint x: 1006, endPoint y: 365, distance: 87.2
click at [1040, 329] on div at bounding box center [784, 636] width 1568 height 1269
drag, startPoint x: 980, startPoint y: 363, endPoint x: 1048, endPoint y: 387, distance: 72.1
click at [1106, 349] on div at bounding box center [784, 636] width 1568 height 1269
drag, startPoint x: 1037, startPoint y: 374, endPoint x: 1049, endPoint y: 415, distance: 42.7
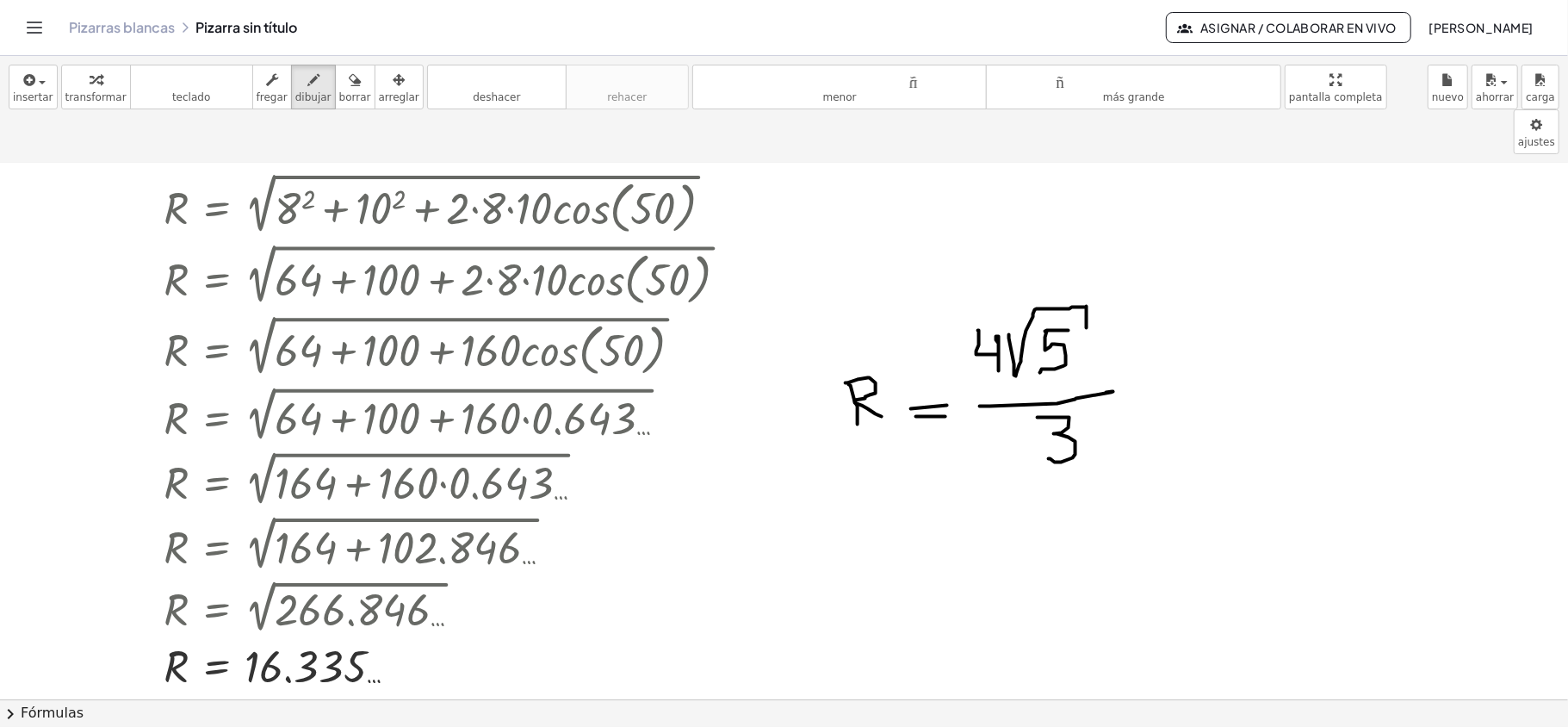
click at [1049, 415] on div at bounding box center [784, 636] width 1568 height 1269
drag, startPoint x: 1134, startPoint y: 299, endPoint x: 1156, endPoint y: 300, distance: 22.0
click at [1156, 300] on div at bounding box center [784, 636] width 1568 height 1269
click at [342, 91] on font "borrar" at bounding box center [355, 97] width 32 height 12
click at [1145, 326] on div at bounding box center [784, 636] width 1568 height 1269
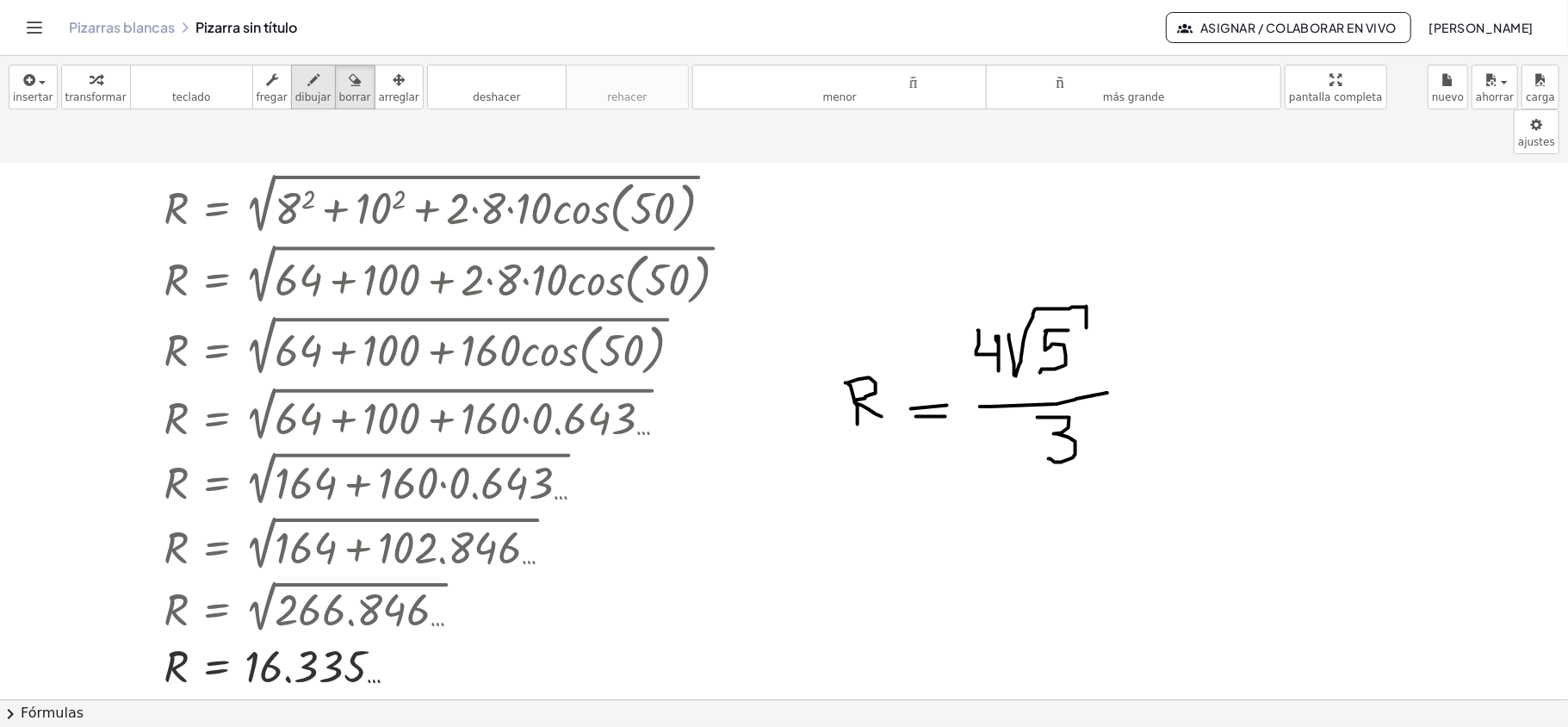
click at [303, 91] on font "dibujar" at bounding box center [313, 97] width 36 height 12
drag, startPoint x: 1137, startPoint y: 293, endPoint x: 1145, endPoint y: 335, distance: 42.8
click at [1145, 335] on div at bounding box center [784, 636] width 1568 height 1269
drag, startPoint x: 1138, startPoint y: 288, endPoint x: 1161, endPoint y: 284, distance: 23.3
click at [1161, 284] on div at bounding box center [784, 636] width 1568 height 1269
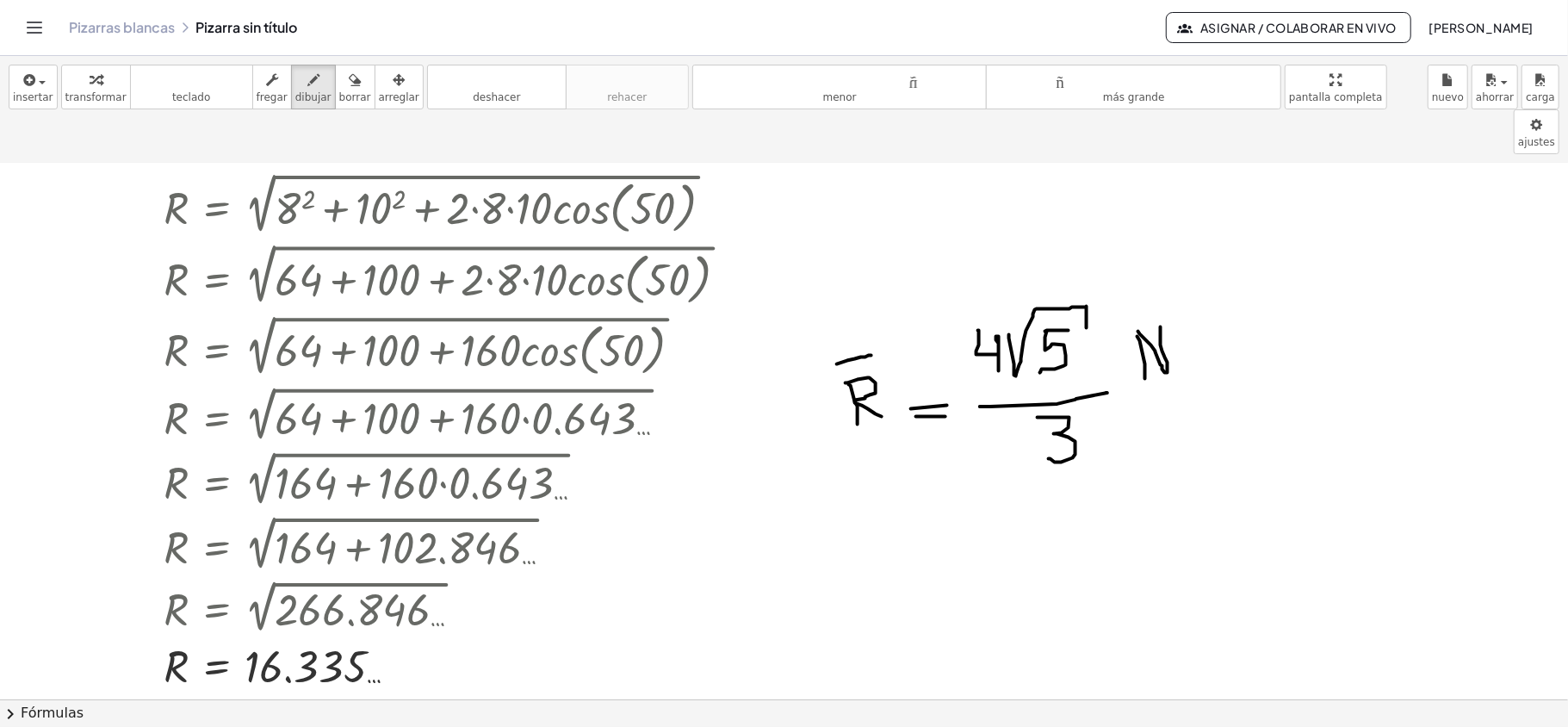
drag, startPoint x: 837, startPoint y: 320, endPoint x: 872, endPoint y: 308, distance: 37.0
click at [872, 311] on div at bounding box center [784, 636] width 1568 height 1269
drag, startPoint x: 858, startPoint y: 304, endPoint x: 873, endPoint y: 320, distance: 21.9
click at [873, 320] on div at bounding box center [784, 636] width 1568 height 1269
click at [348, 90] on icon "button" at bounding box center [354, 80] width 12 height 21
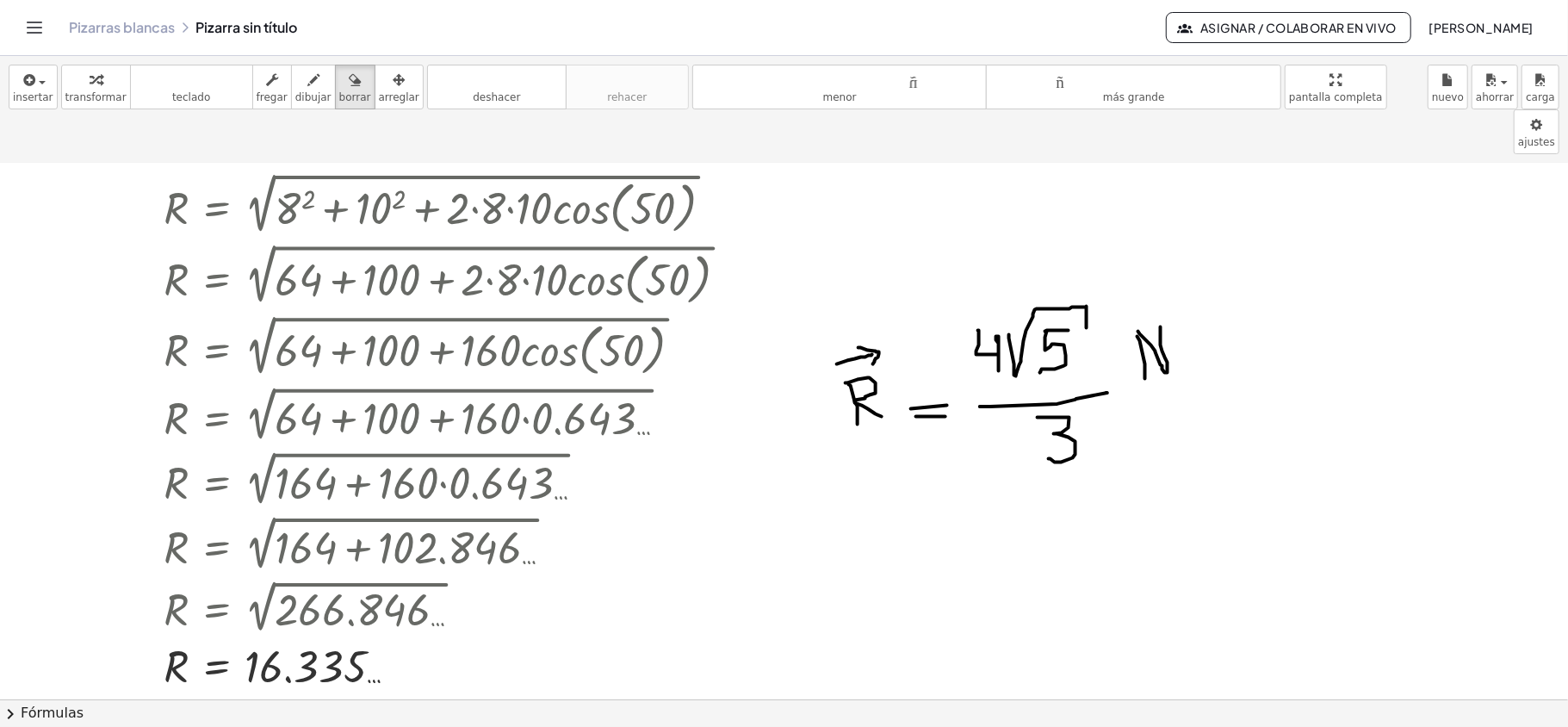
click at [1166, 315] on div at bounding box center [784, 636] width 1568 height 1269
click at [304, 91] on font "dibujar" at bounding box center [313, 97] width 36 height 12
drag, startPoint x: 1129, startPoint y: 307, endPoint x: 1189, endPoint y: 335, distance: 66.2
click at [1189, 335] on div at bounding box center [784, 636] width 1568 height 1269
drag, startPoint x: 1123, startPoint y: 346, endPoint x: 1217, endPoint y: 353, distance: 94.3
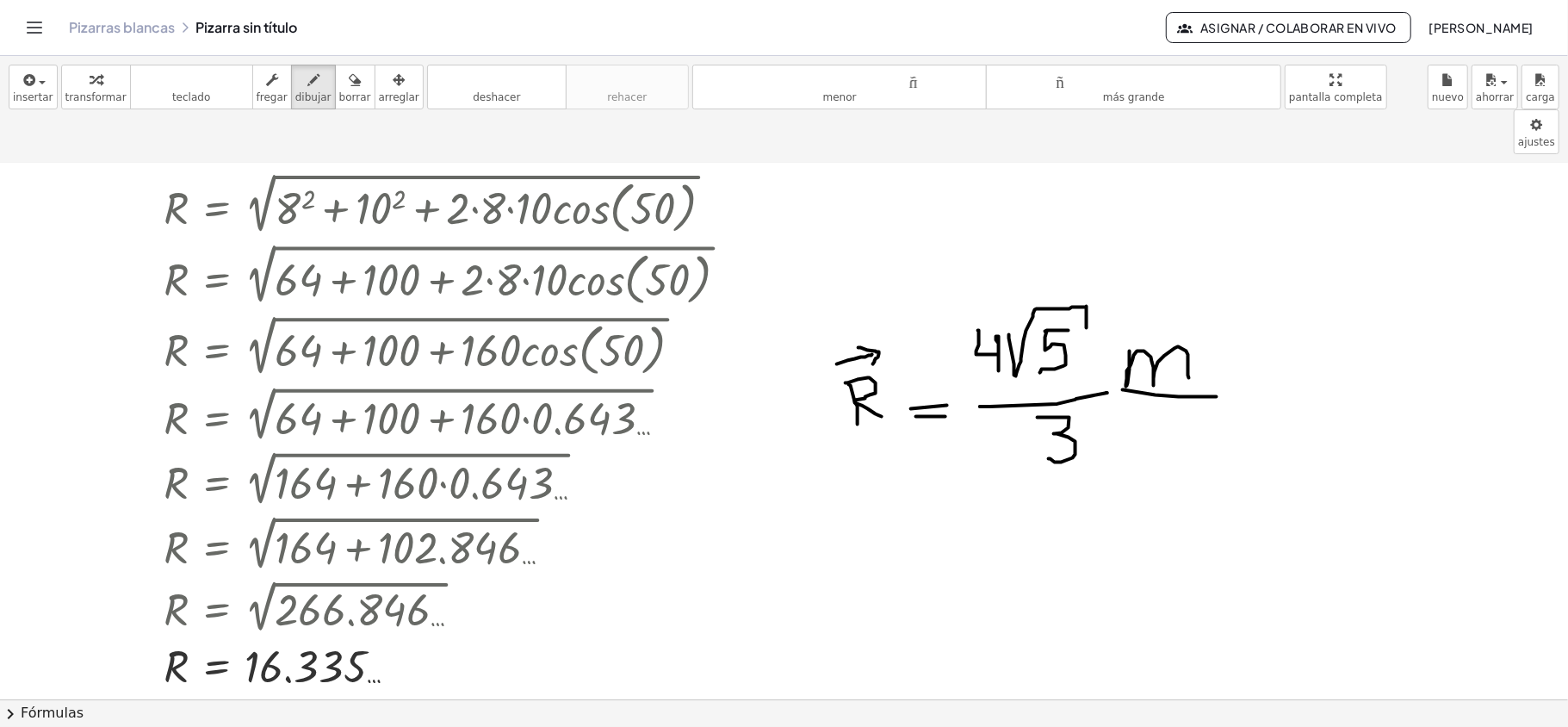
click at [1217, 353] on div at bounding box center [784, 636] width 1568 height 1269
drag, startPoint x: 1151, startPoint y: 373, endPoint x: 1150, endPoint y: 401, distance: 28.0
click at [1150, 401] on div at bounding box center [784, 636] width 1568 height 1269
drag, startPoint x: 387, startPoint y: 615, endPoint x: 424, endPoint y: 636, distance: 42.5
click at [424, 636] on div at bounding box center [784, 636] width 1568 height 1269
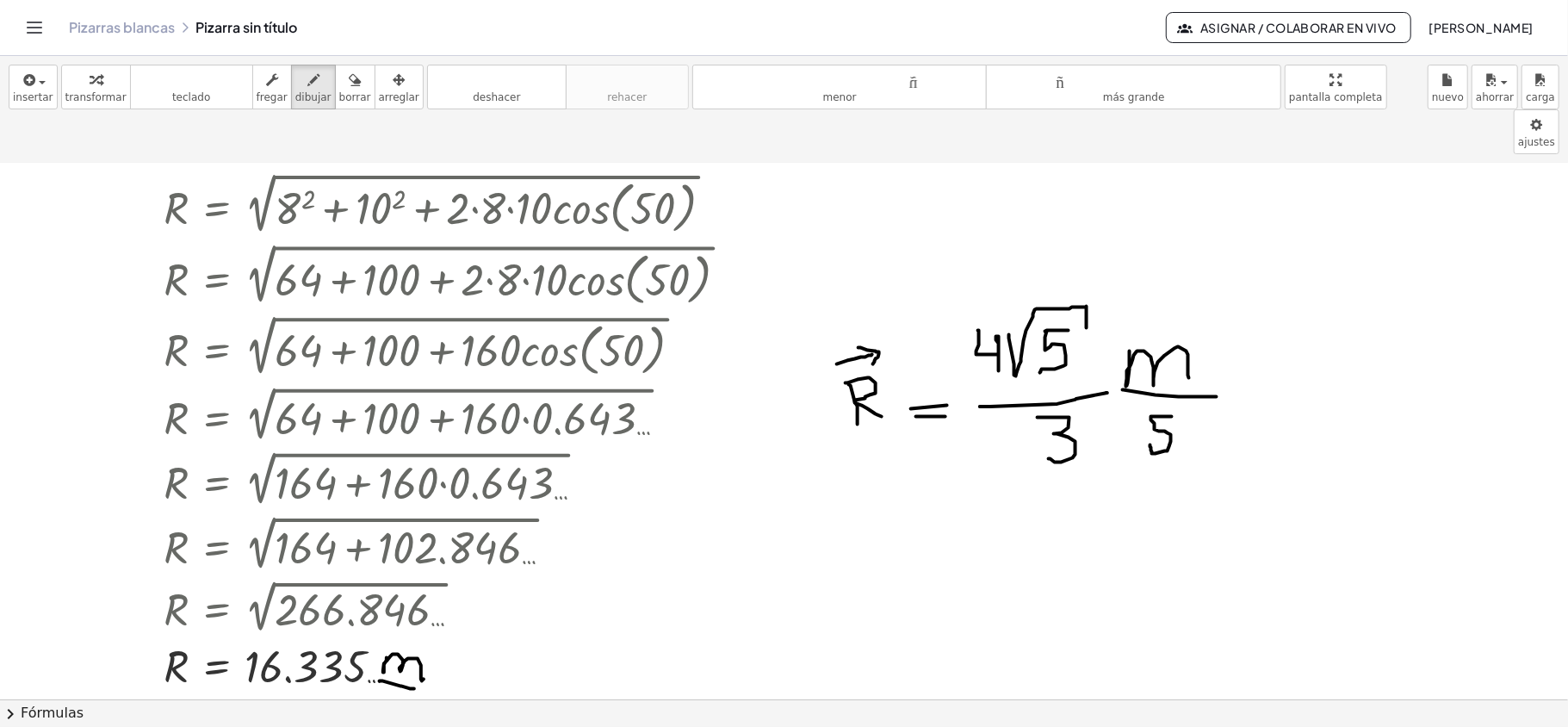
drag, startPoint x: 380, startPoint y: 637, endPoint x: 418, endPoint y: 656, distance: 42.5
click at [426, 645] on div at bounding box center [784, 636] width 1568 height 1269
drag, startPoint x: 400, startPoint y: 651, endPoint x: 376, endPoint y: 666, distance: 28.3
click at [376, 666] on div at bounding box center [784, 636] width 1568 height 1269
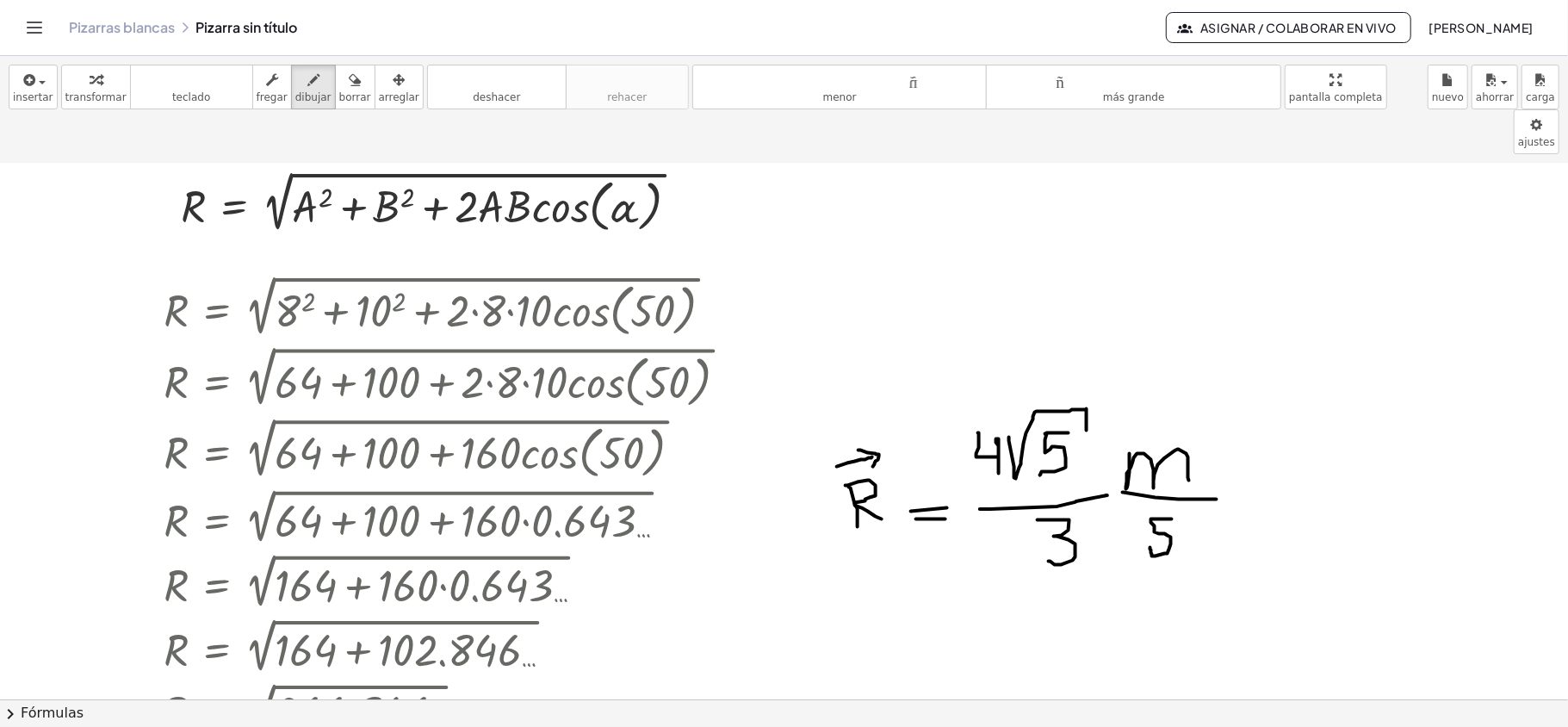
scroll to position [47, 0]
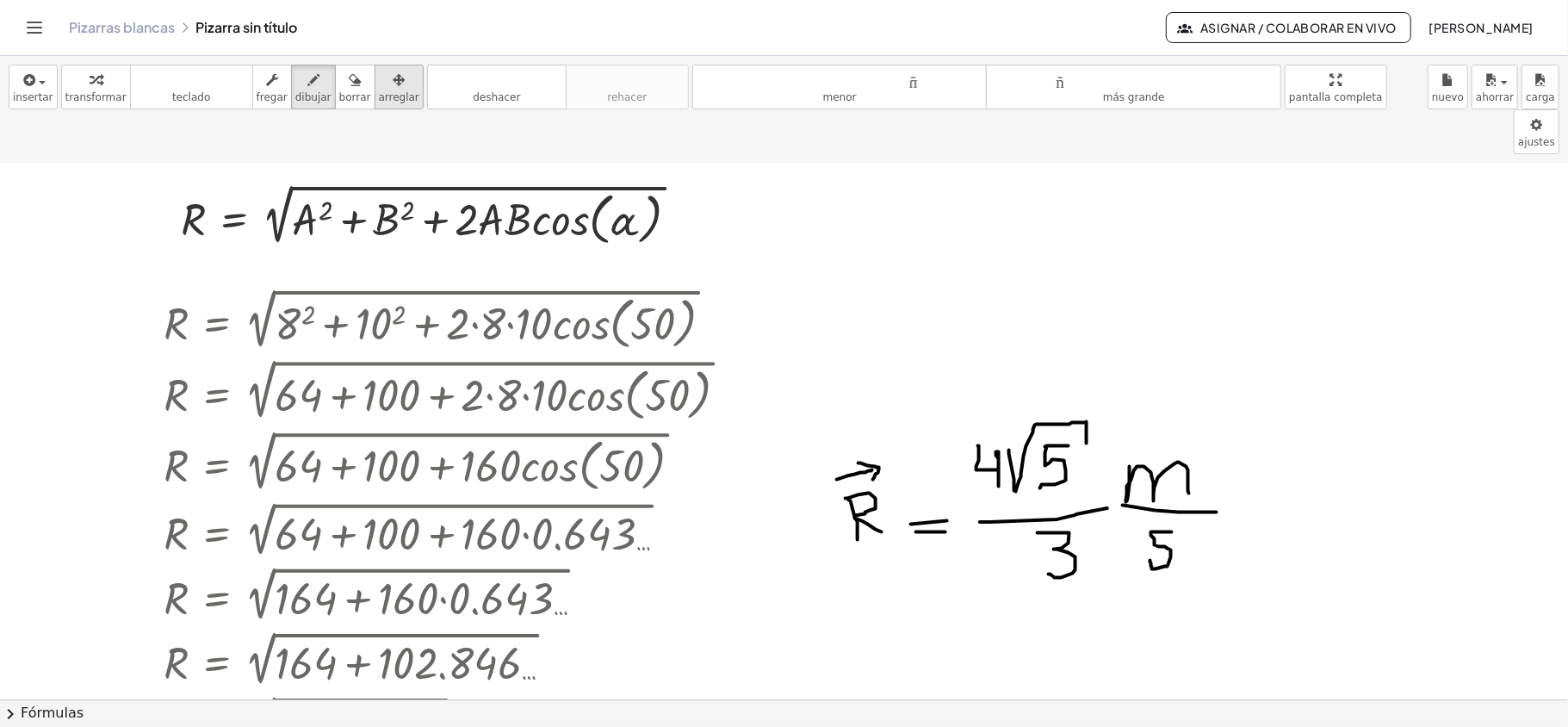
click at [379, 86] on div "button" at bounding box center [399, 80] width 40 height 21
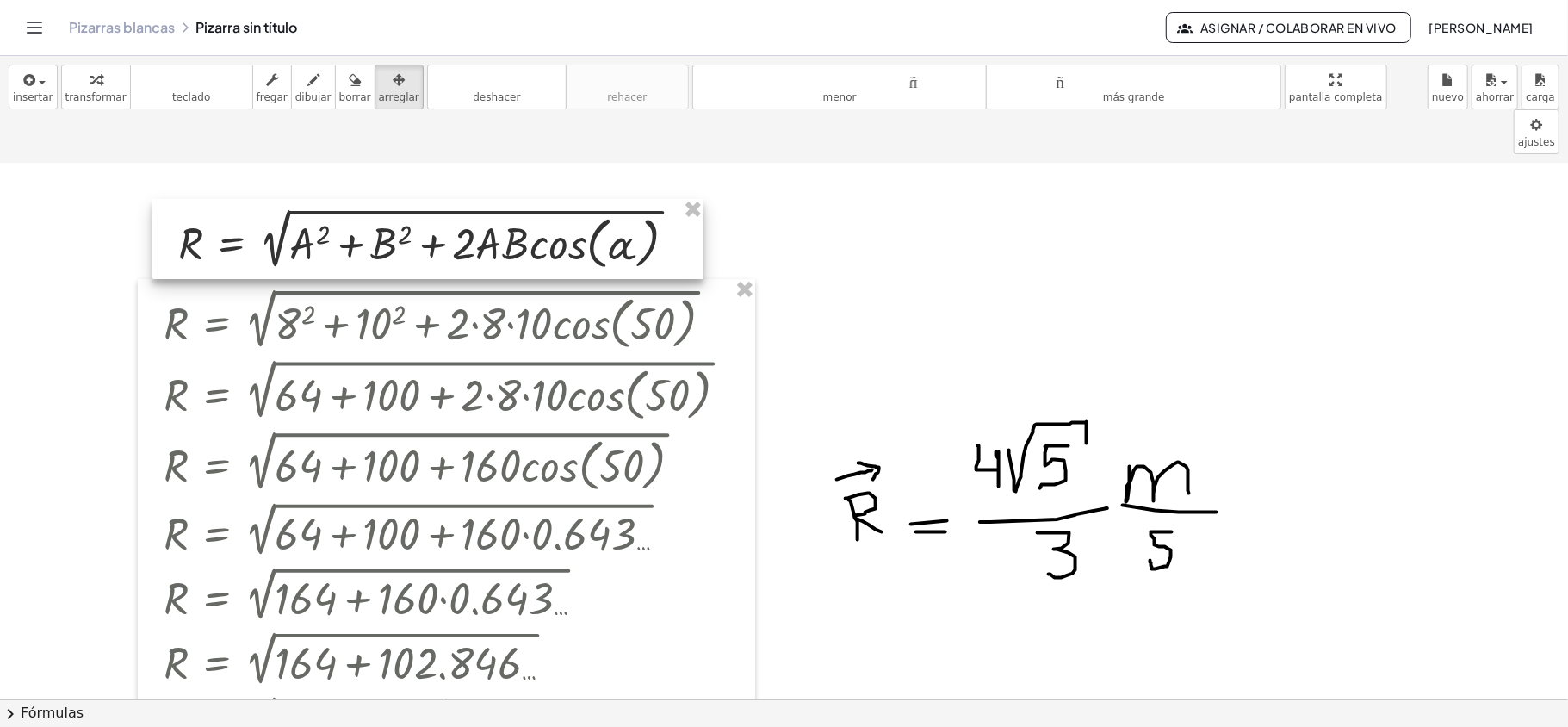
drag, startPoint x: 392, startPoint y: 173, endPoint x: 390, endPoint y: 198, distance: 25.1
click at [390, 199] on div at bounding box center [428, 239] width 551 height 80
